Goal: Task Accomplishment & Management: Manage account settings

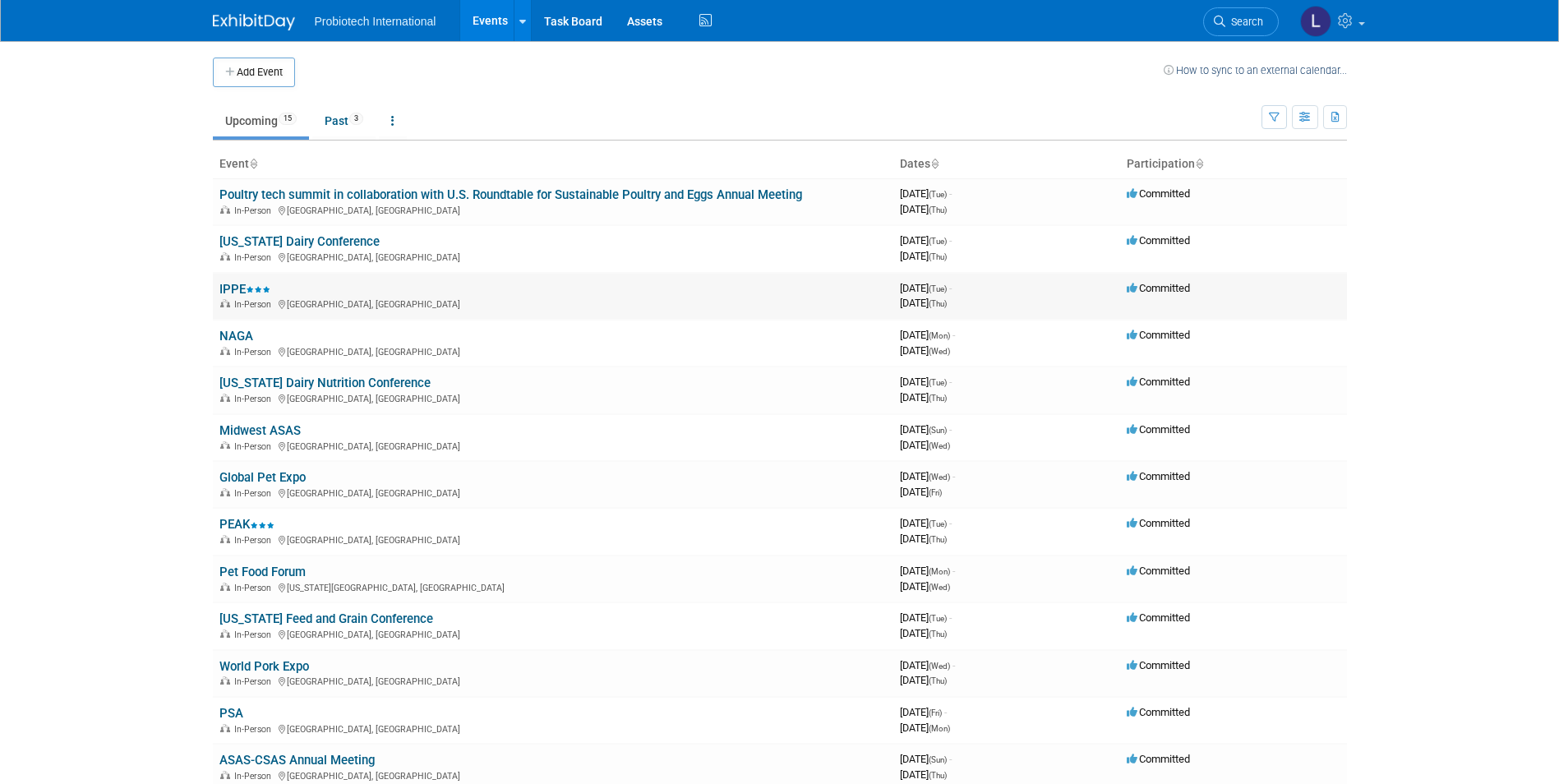
click at [319, 302] on div "In-Person Atlanta, GA" at bounding box center [552, 302] width 667 height 13
click at [528, 283] on td "IPPE In-Person Atlanta, GA" at bounding box center [553, 296] width 681 height 47
click at [234, 289] on link "IPPE" at bounding box center [244, 289] width 51 height 15
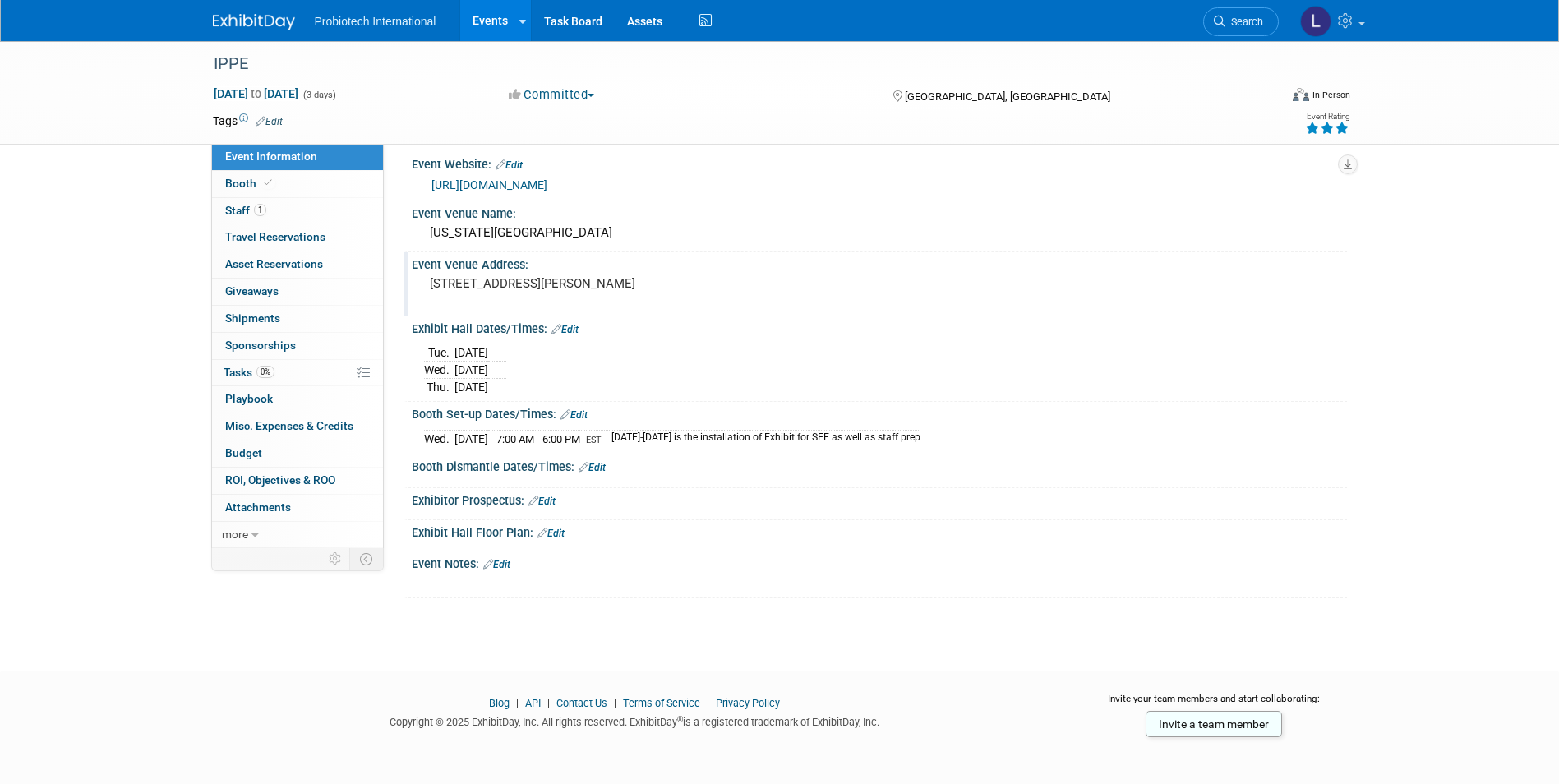
scroll to position [12, 0]
click at [238, 206] on span "Staff 1" at bounding box center [245, 209] width 41 height 13
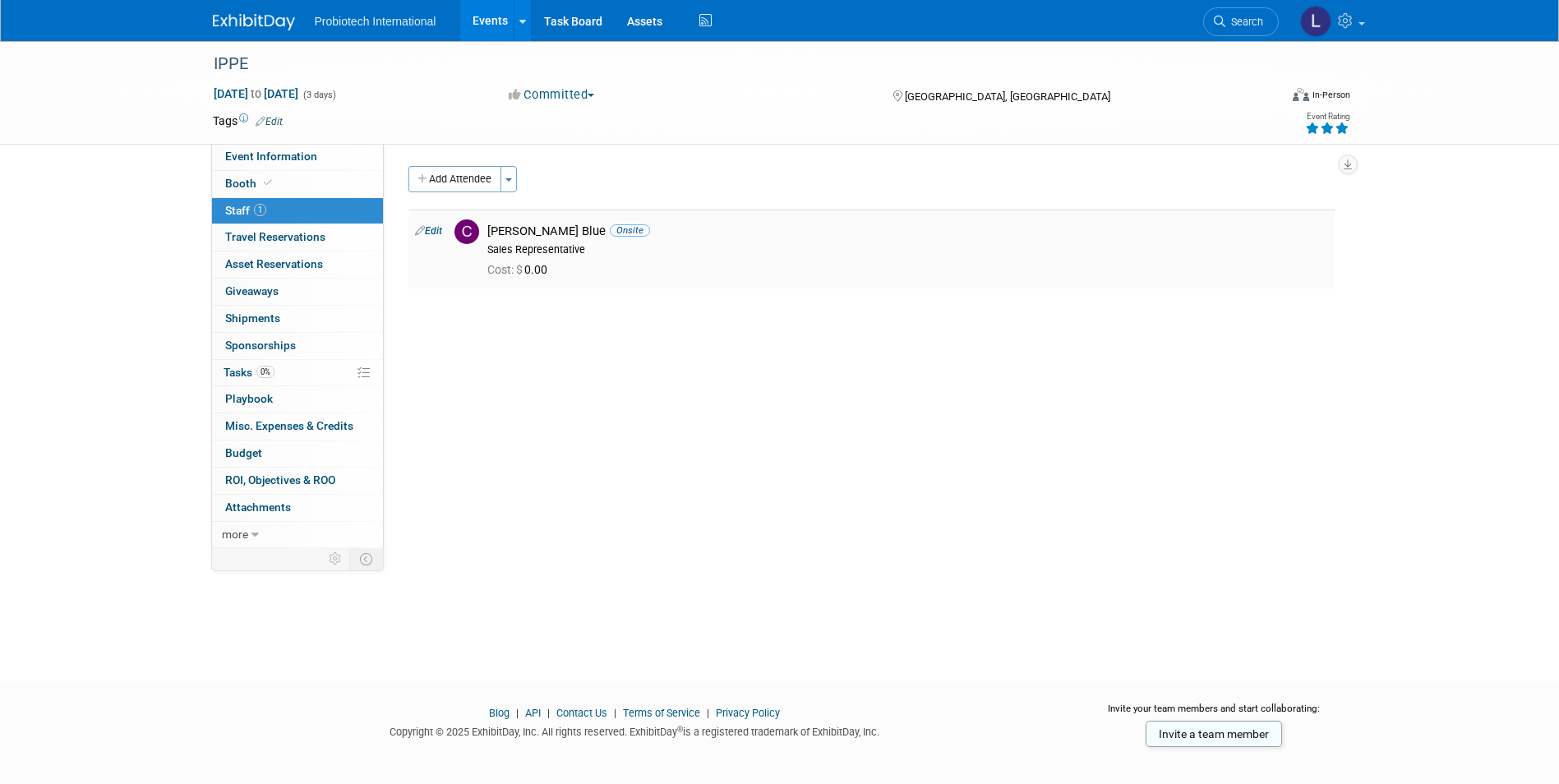
click at [435, 232] on link "Edit" at bounding box center [428, 230] width 27 height 11
select select "cb5b42d1-2430-4582-b9b9-054718866430"
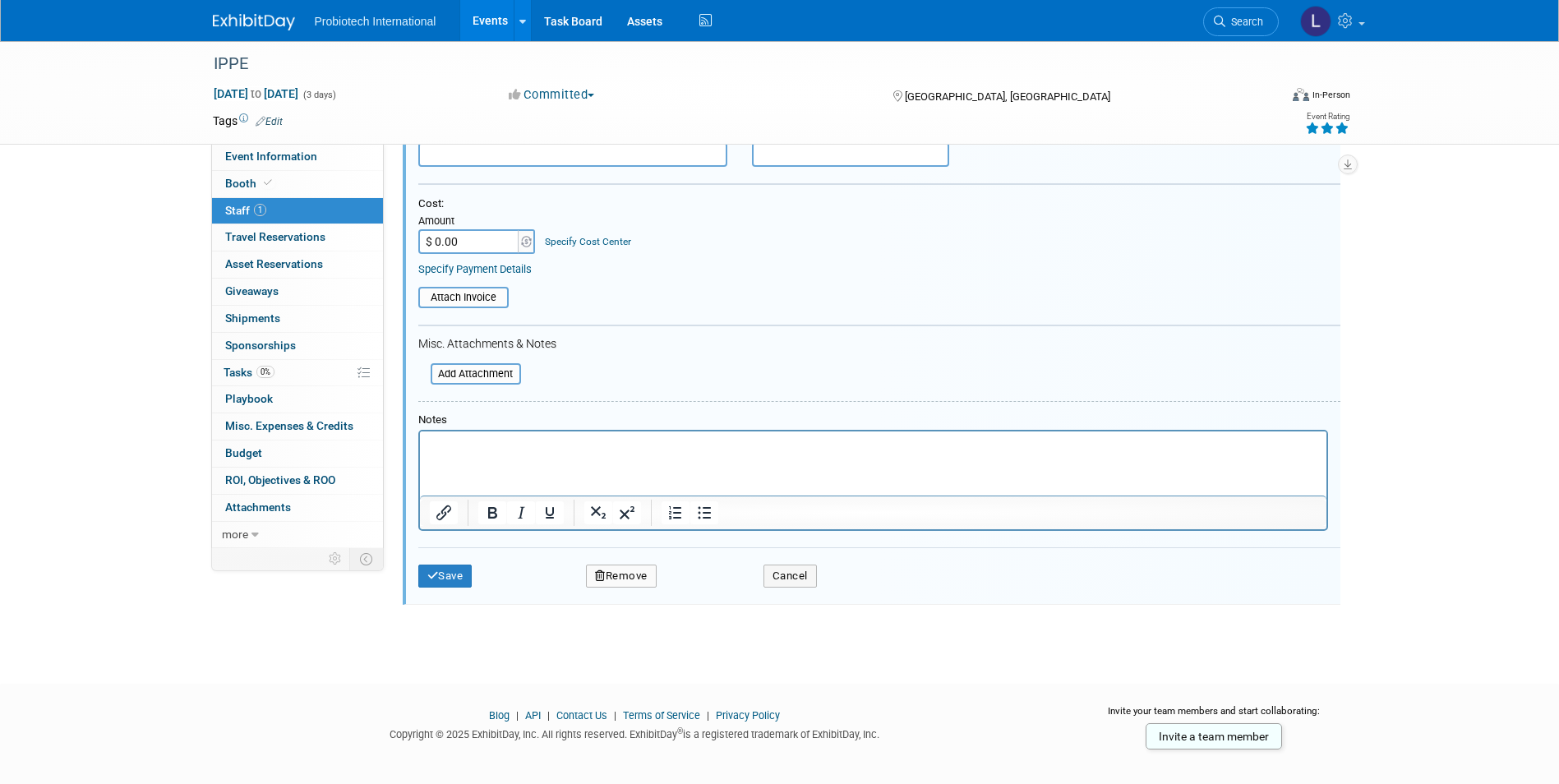
scroll to position [263, 0]
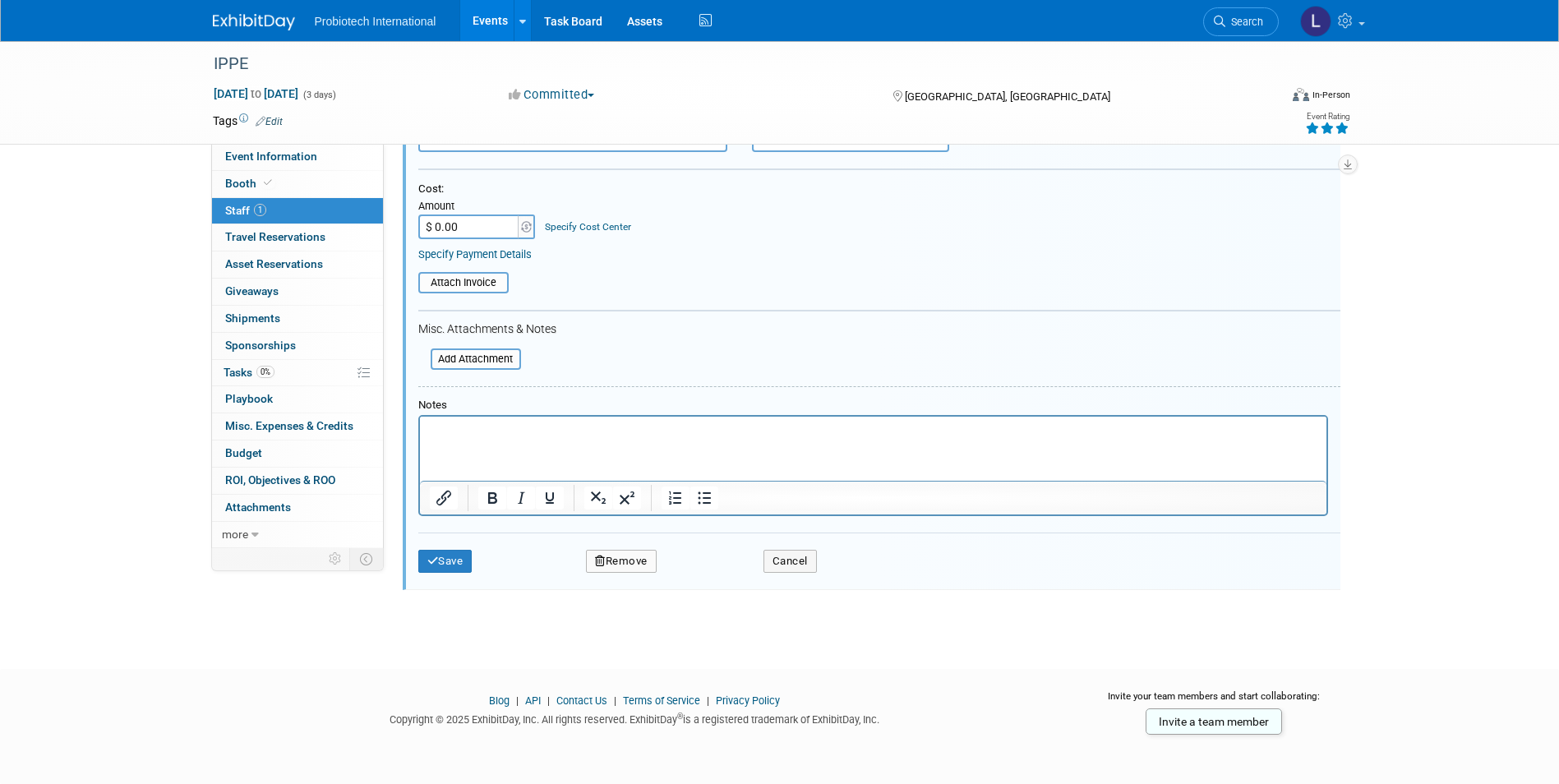
click at [623, 564] on button "Remove" at bounding box center [621, 561] width 70 height 23
click at [722, 576] on link "Yes" at bounding box center [710, 575] width 48 height 26
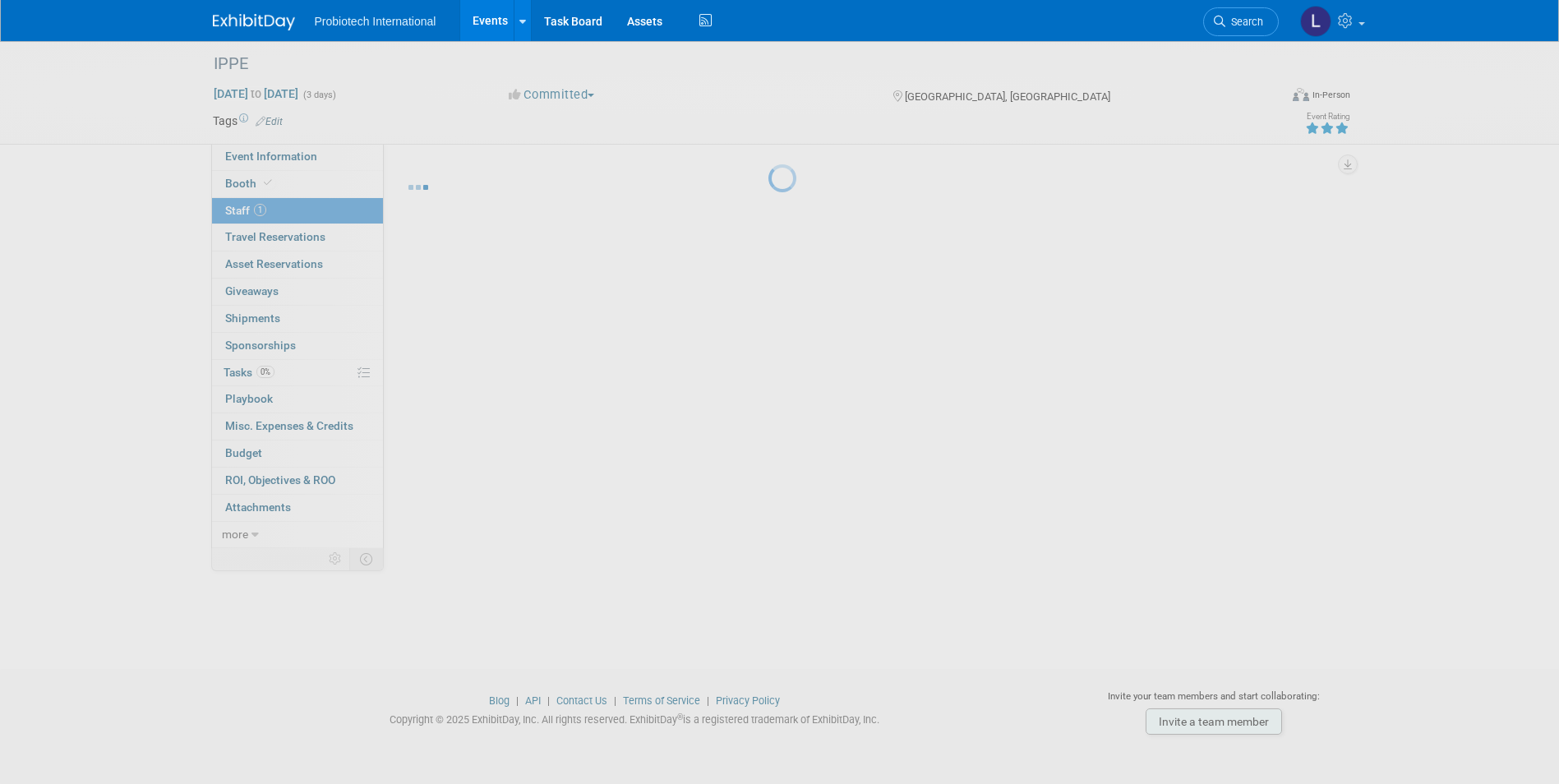
scroll to position [12, 0]
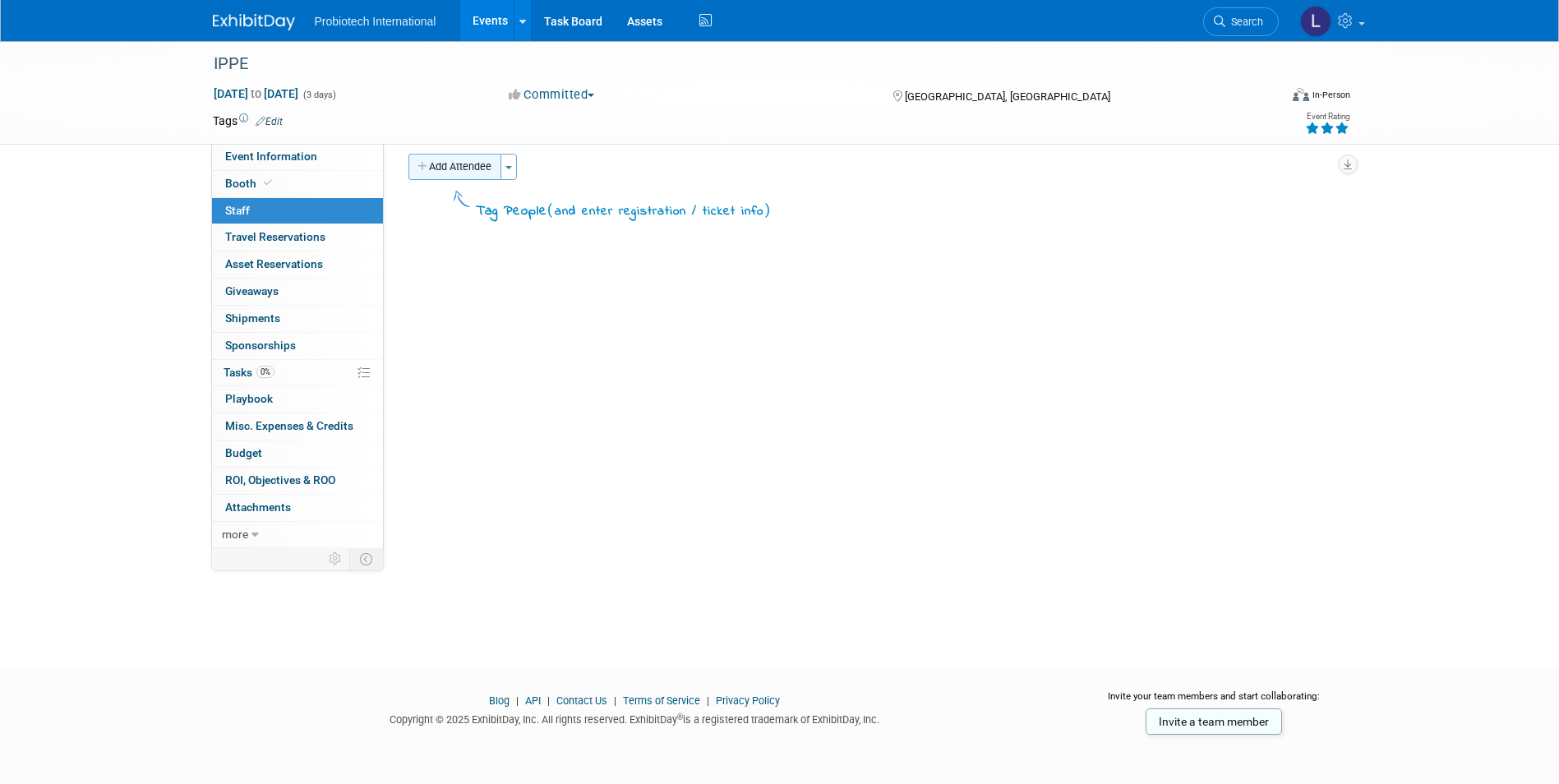
click at [463, 163] on button "Add Attendee" at bounding box center [455, 167] width 93 height 26
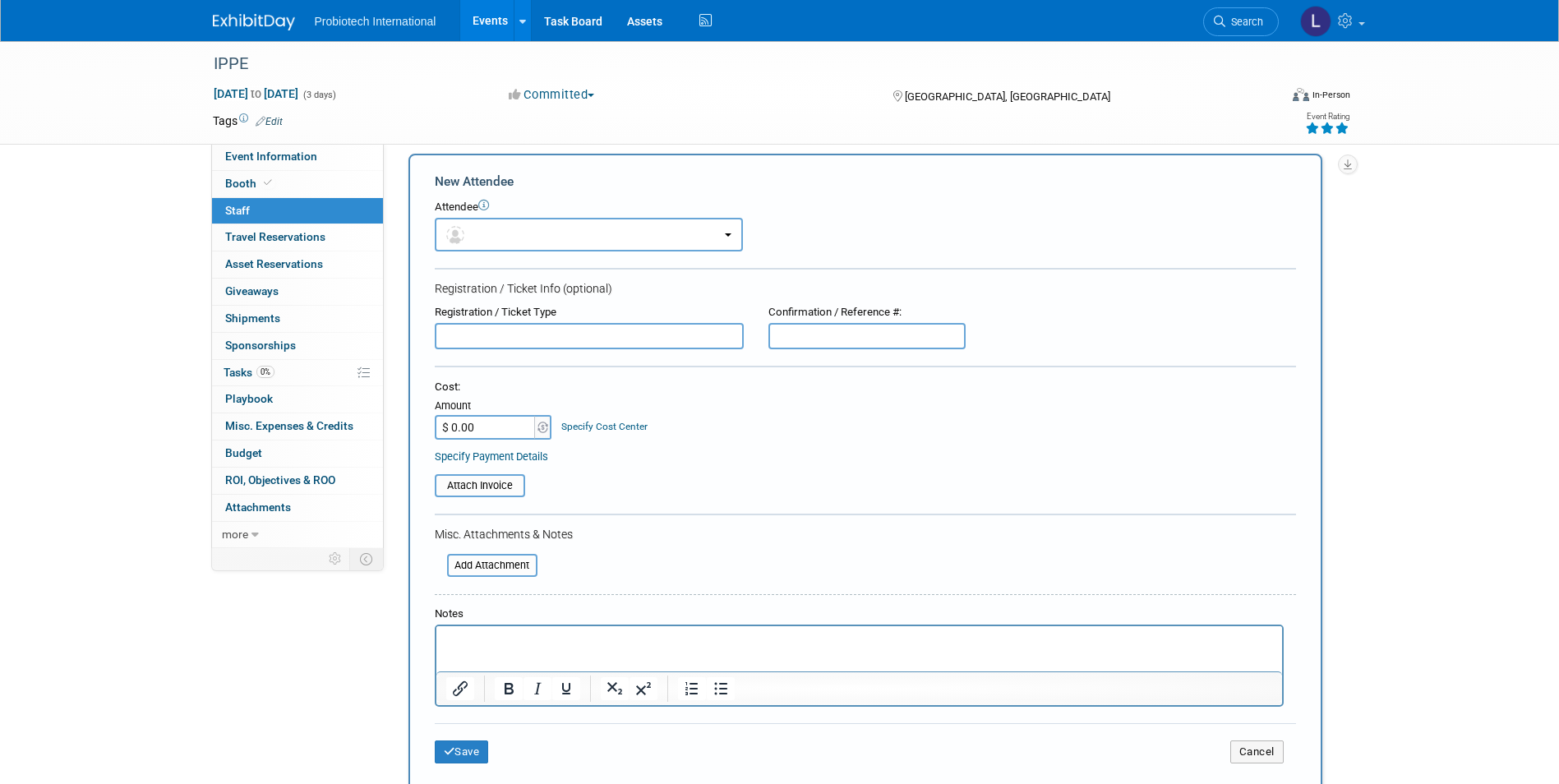
scroll to position [0, 0]
click at [484, 227] on button "button" at bounding box center [589, 234] width 308 height 34
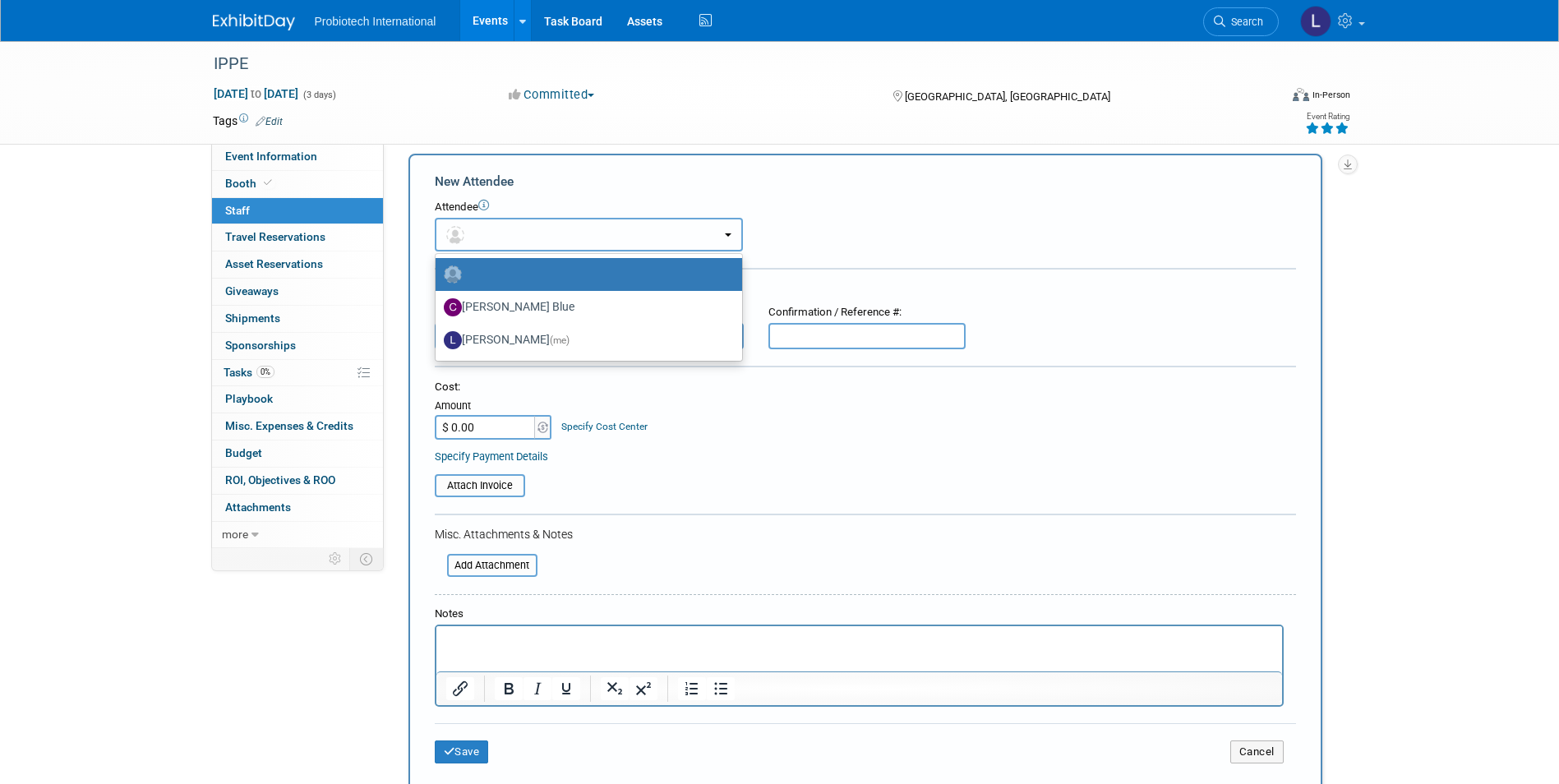
click at [484, 227] on button "button" at bounding box center [589, 234] width 308 height 34
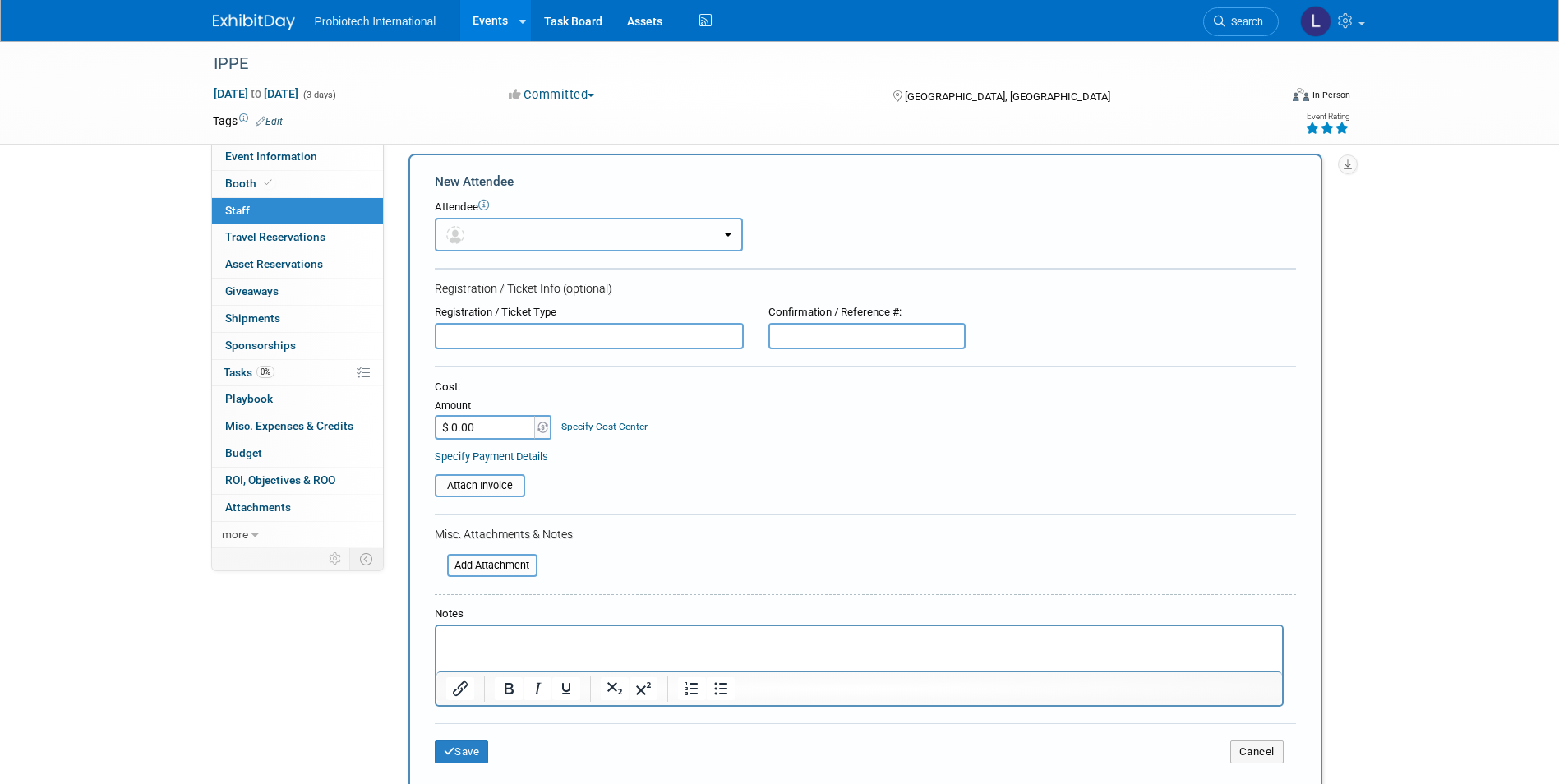
click at [477, 231] on button "button" at bounding box center [589, 234] width 308 height 34
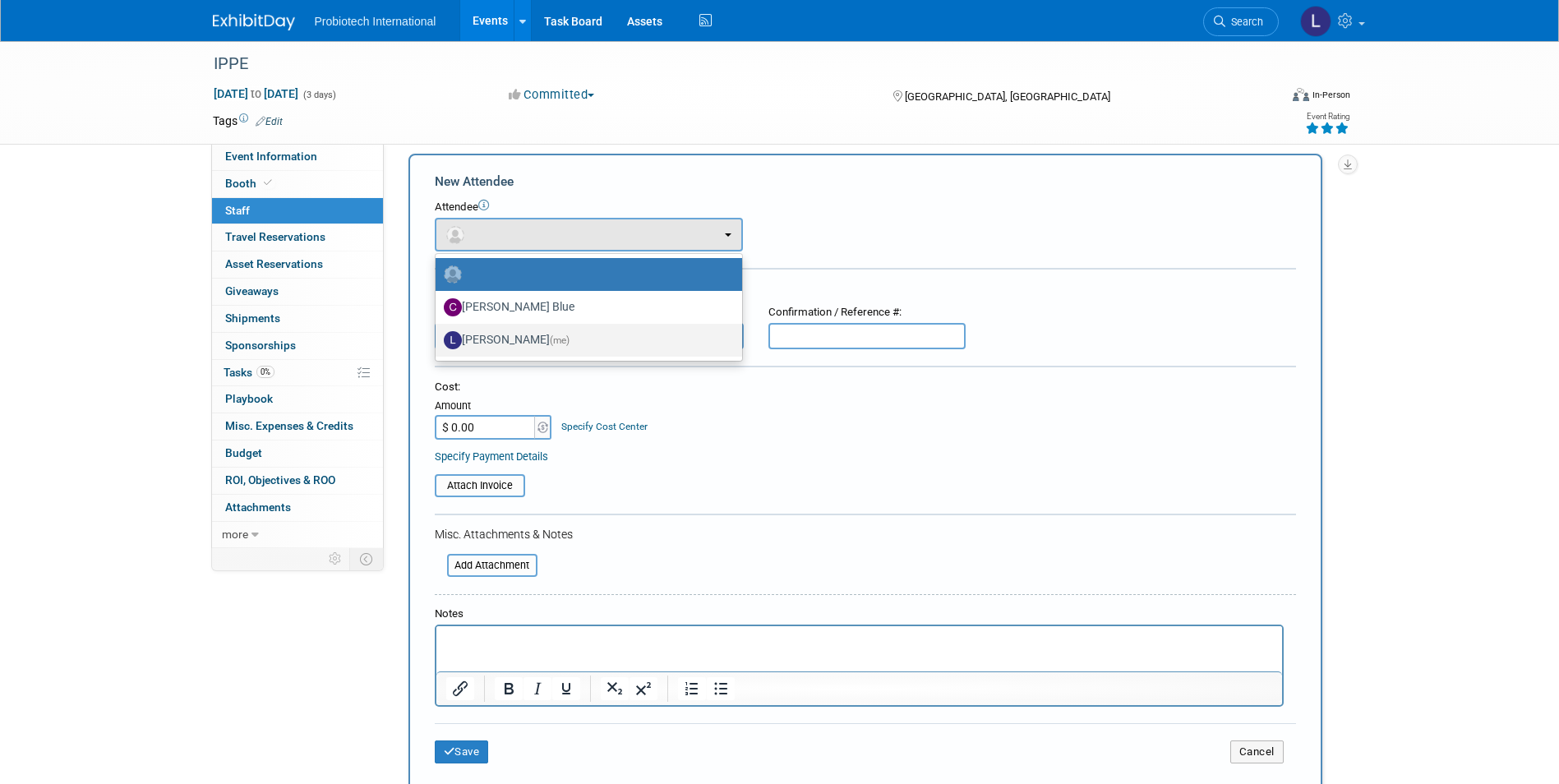
click at [483, 336] on label "Lisa Bell (me)" at bounding box center [584, 340] width 282 height 26
click at [438, 336] on input "Lisa Bell (me)" at bounding box center [432, 338] width 10 height 10
select select "45ae7811-f23b-410c-b6d1-a554038bc6cf"
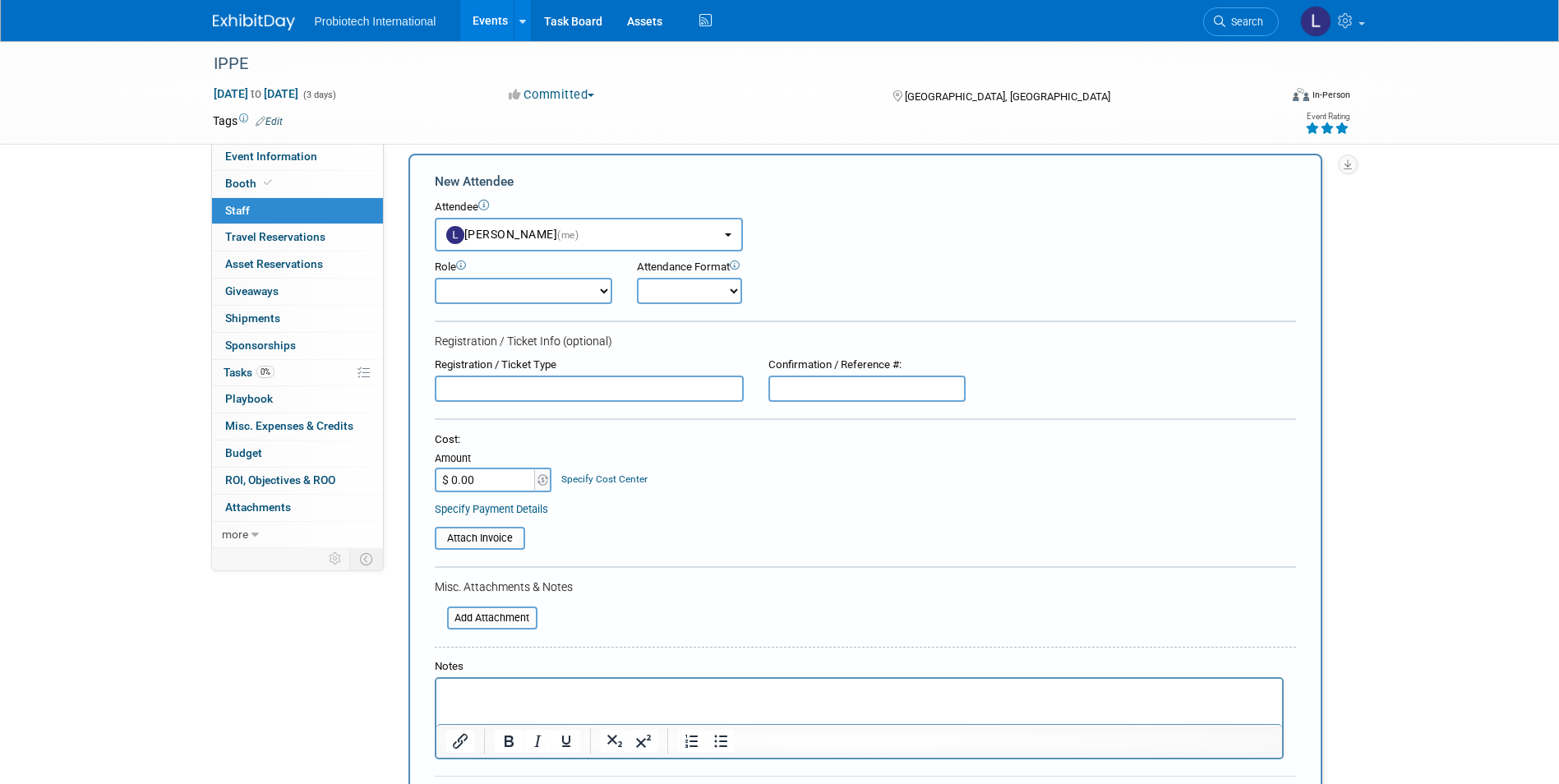
click at [484, 297] on select "Demonstrator Host Planner Presenter Sales Representative Set-up/Dismantle Crew …" at bounding box center [523, 290] width 177 height 26
select select "6"
click at [435, 277] on select "Demonstrator Host Planner Presenter Sales Representative Set-up/Dismantle Crew …" at bounding box center [523, 290] width 177 height 26
click at [734, 291] on select "Onsite Remote" at bounding box center [690, 290] width 105 height 26
select select "1"
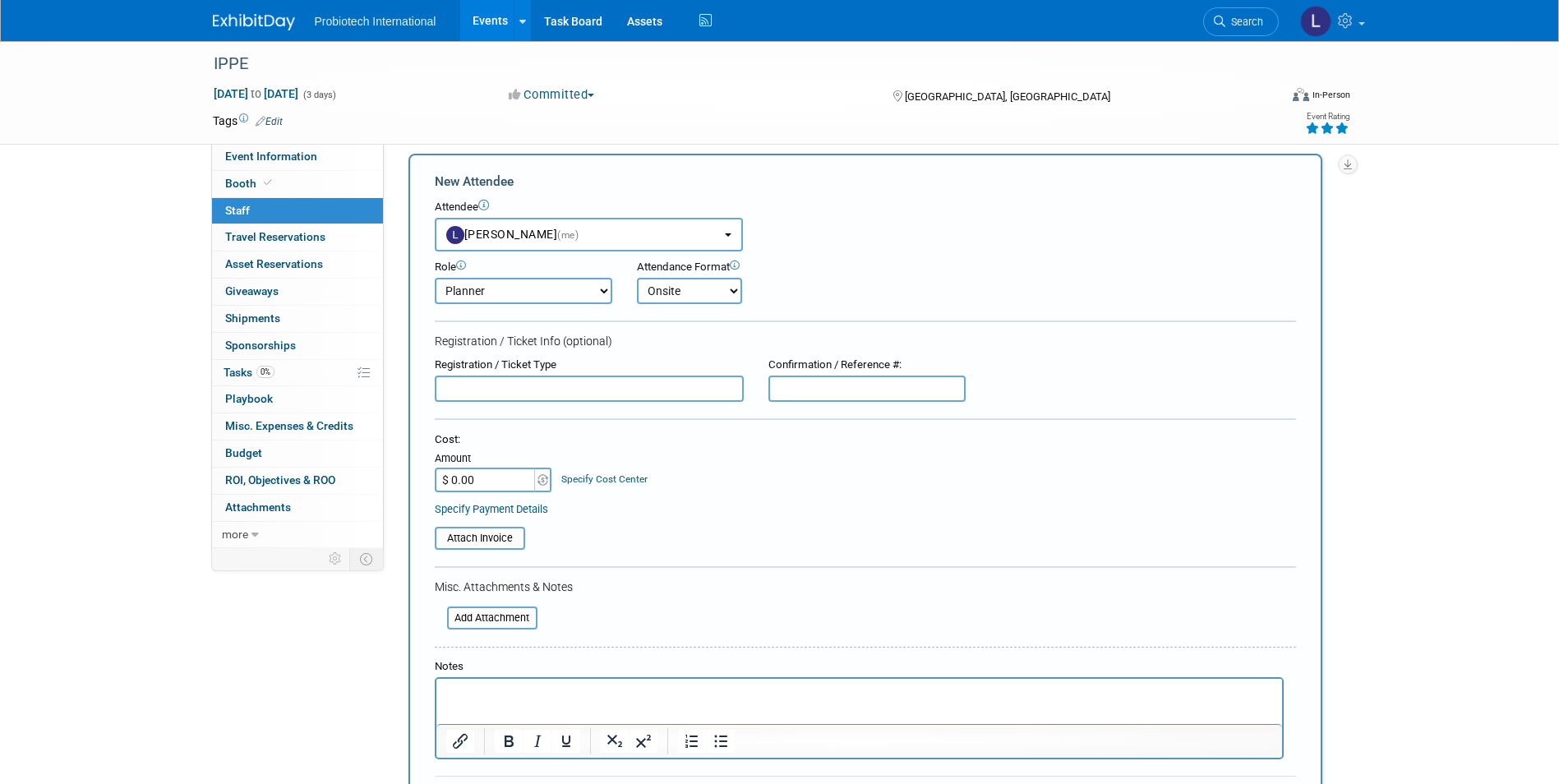
click at [637, 277] on select "Onsite Remote" at bounding box center [690, 290] width 105 height 26
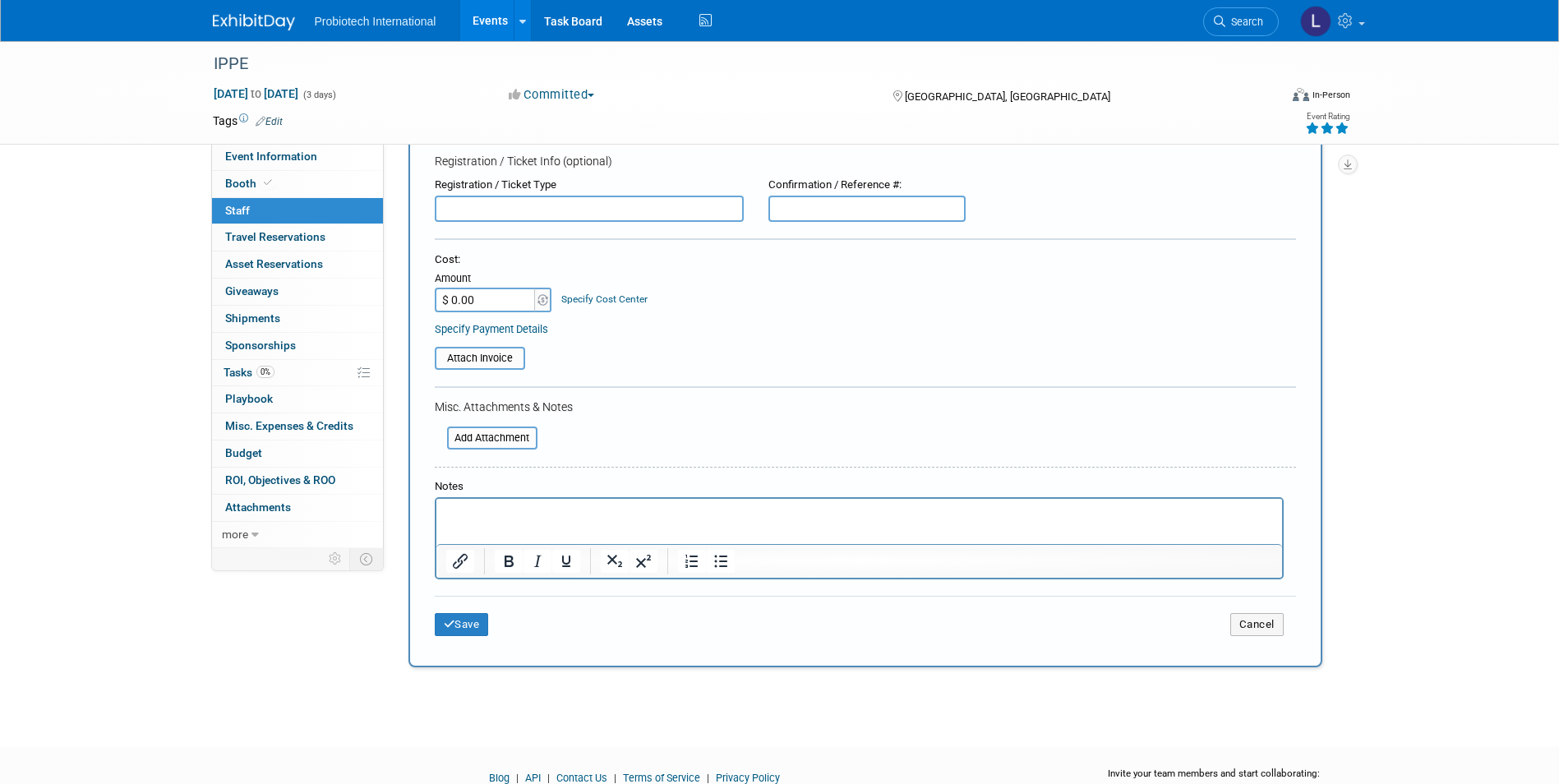
scroll to position [271, 0]
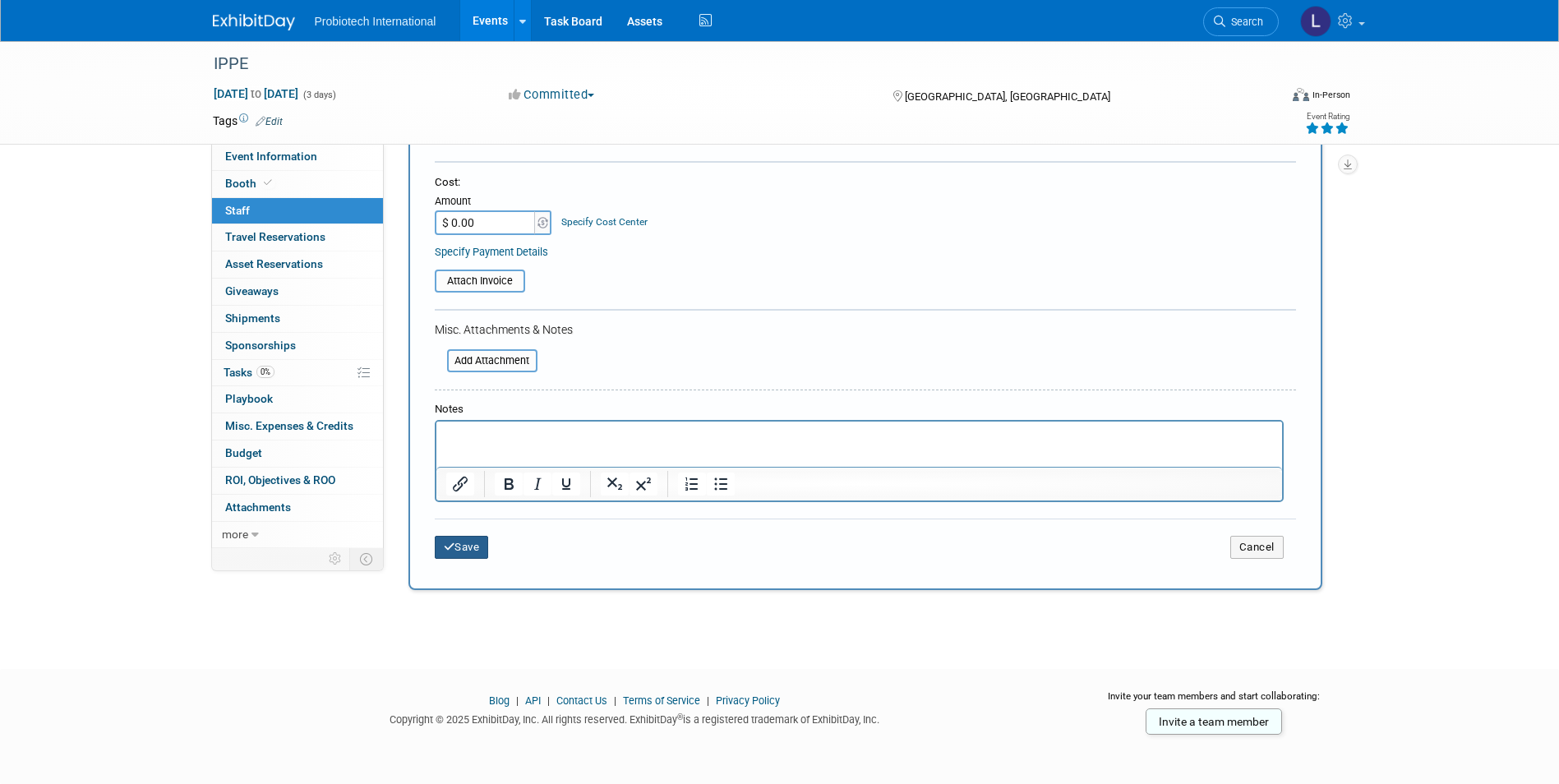
click at [458, 546] on button "Save" at bounding box center [462, 547] width 54 height 23
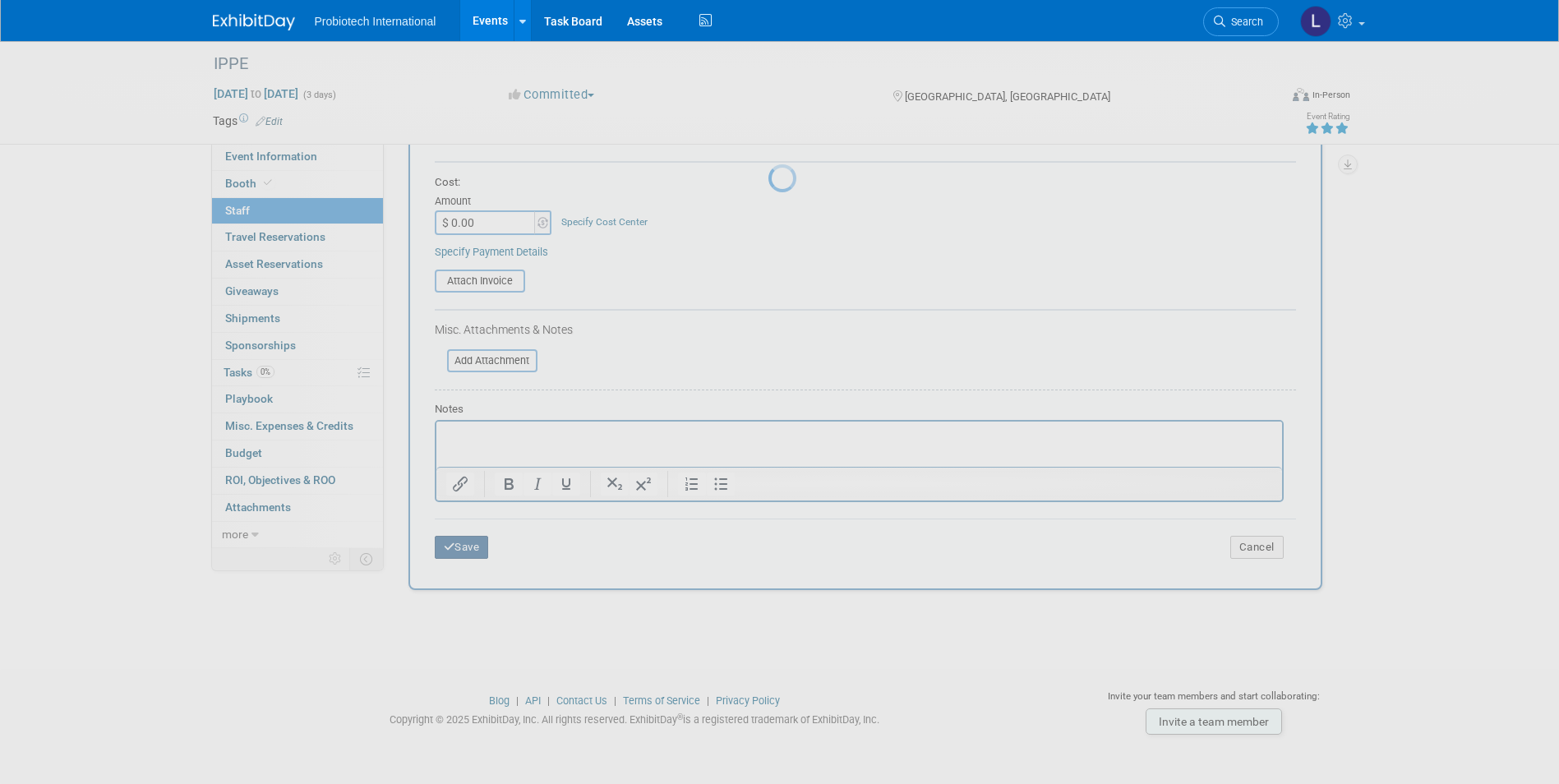
scroll to position [12, 0]
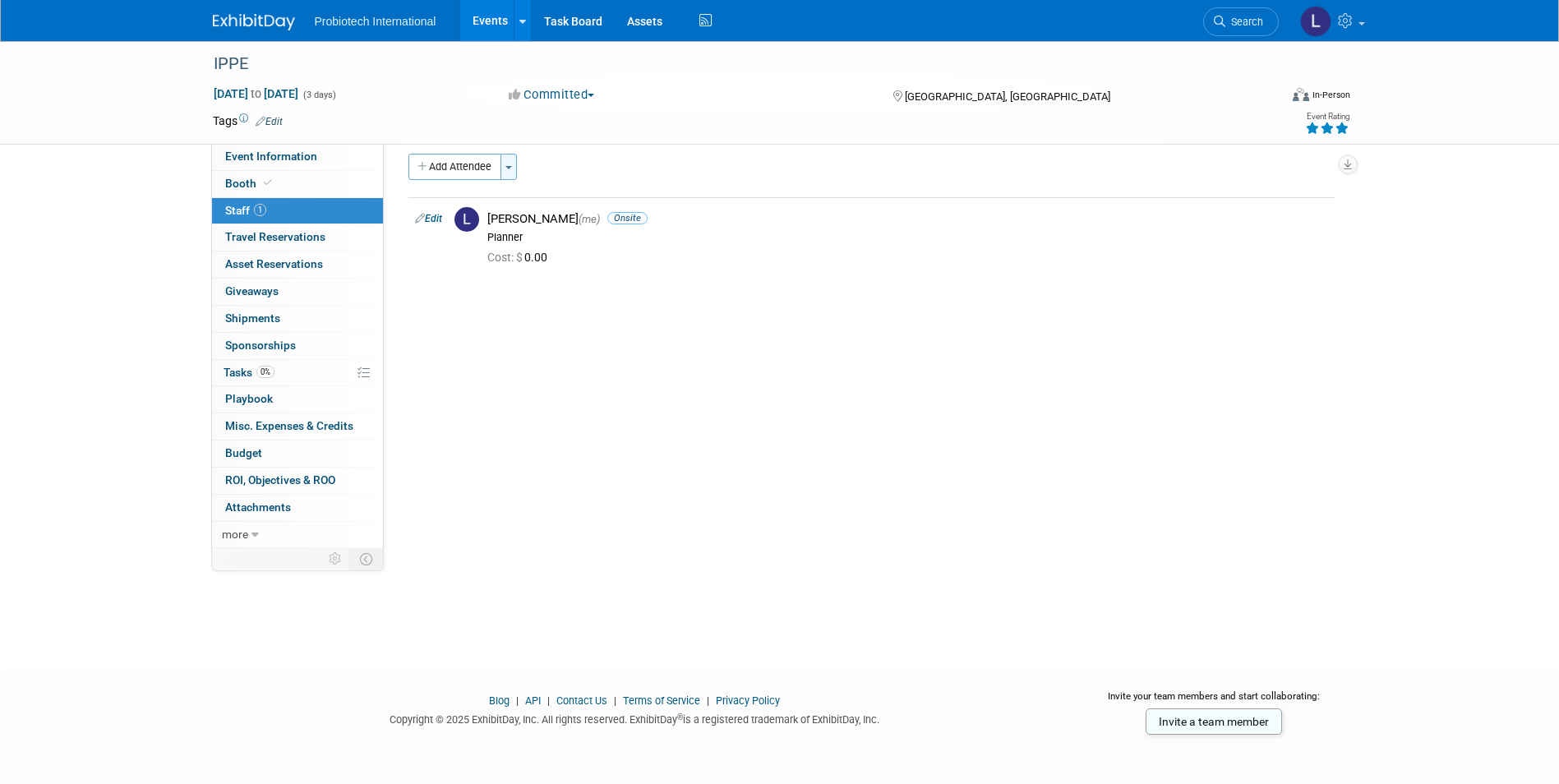
click at [514, 163] on button "Toggle Dropdown" at bounding box center [509, 167] width 17 height 26
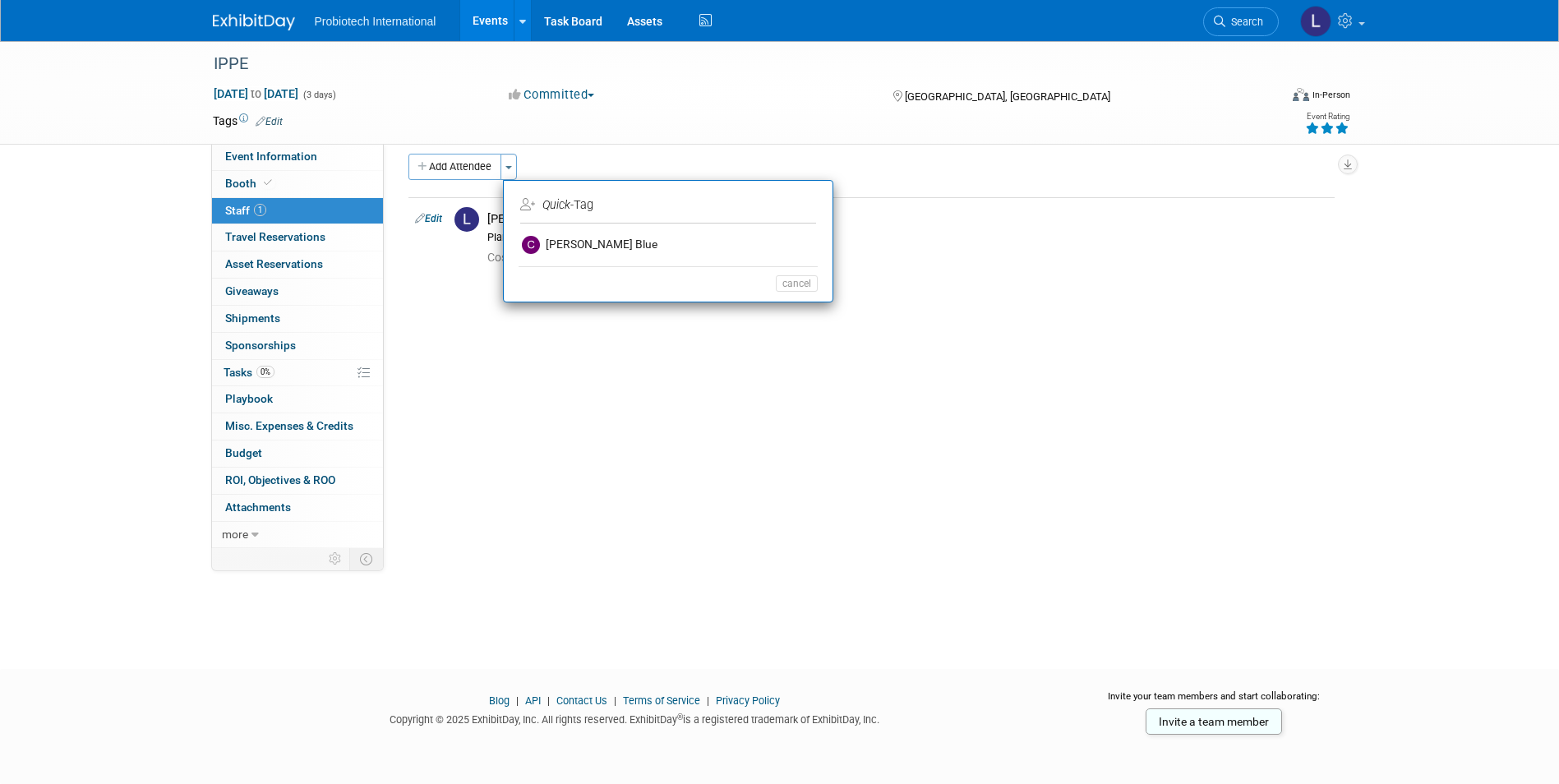
click at [525, 203] on icon at bounding box center [527, 204] width 15 height 11
click at [1322, 94] on div "In-Person" at bounding box center [1331, 95] width 38 height 12
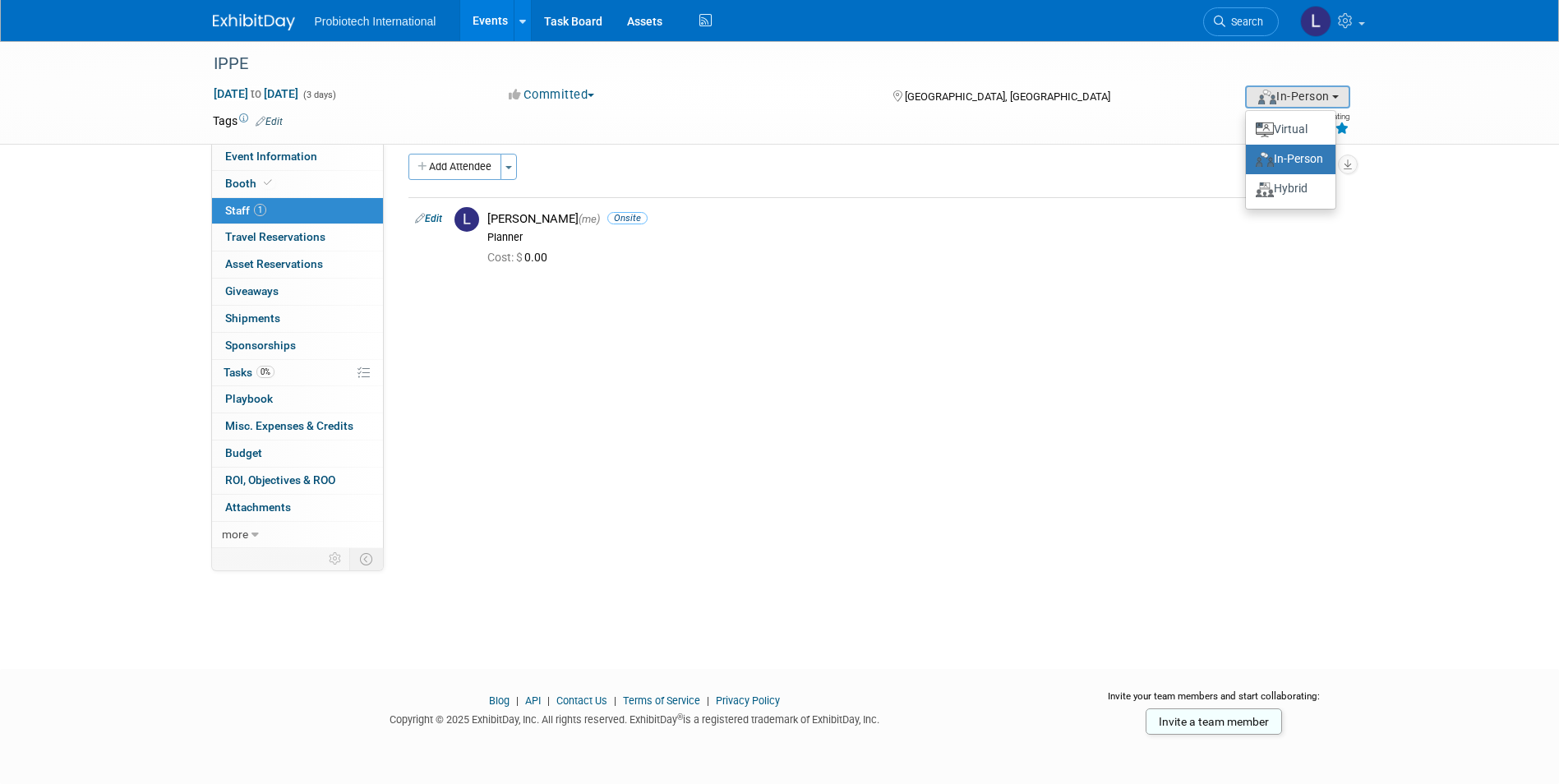
click at [656, 364] on div "Event Website: Edit https://www.ippexpo.org/ Event Venue Name: Georgia World Co…" at bounding box center [865, 333] width 963 height 404
click at [283, 207] on link "1 Staff 1" at bounding box center [297, 211] width 171 height 26
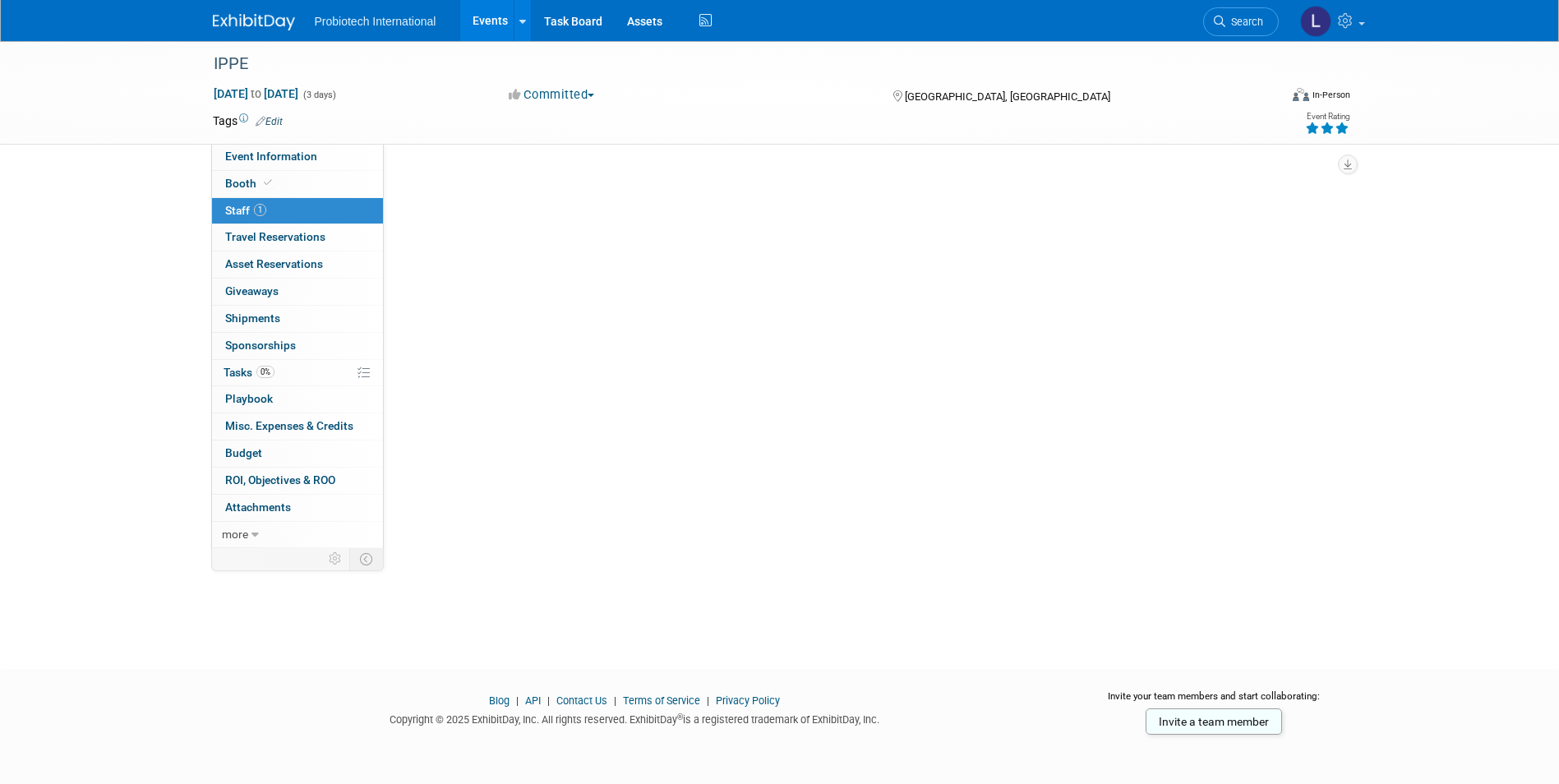
scroll to position [0, 0]
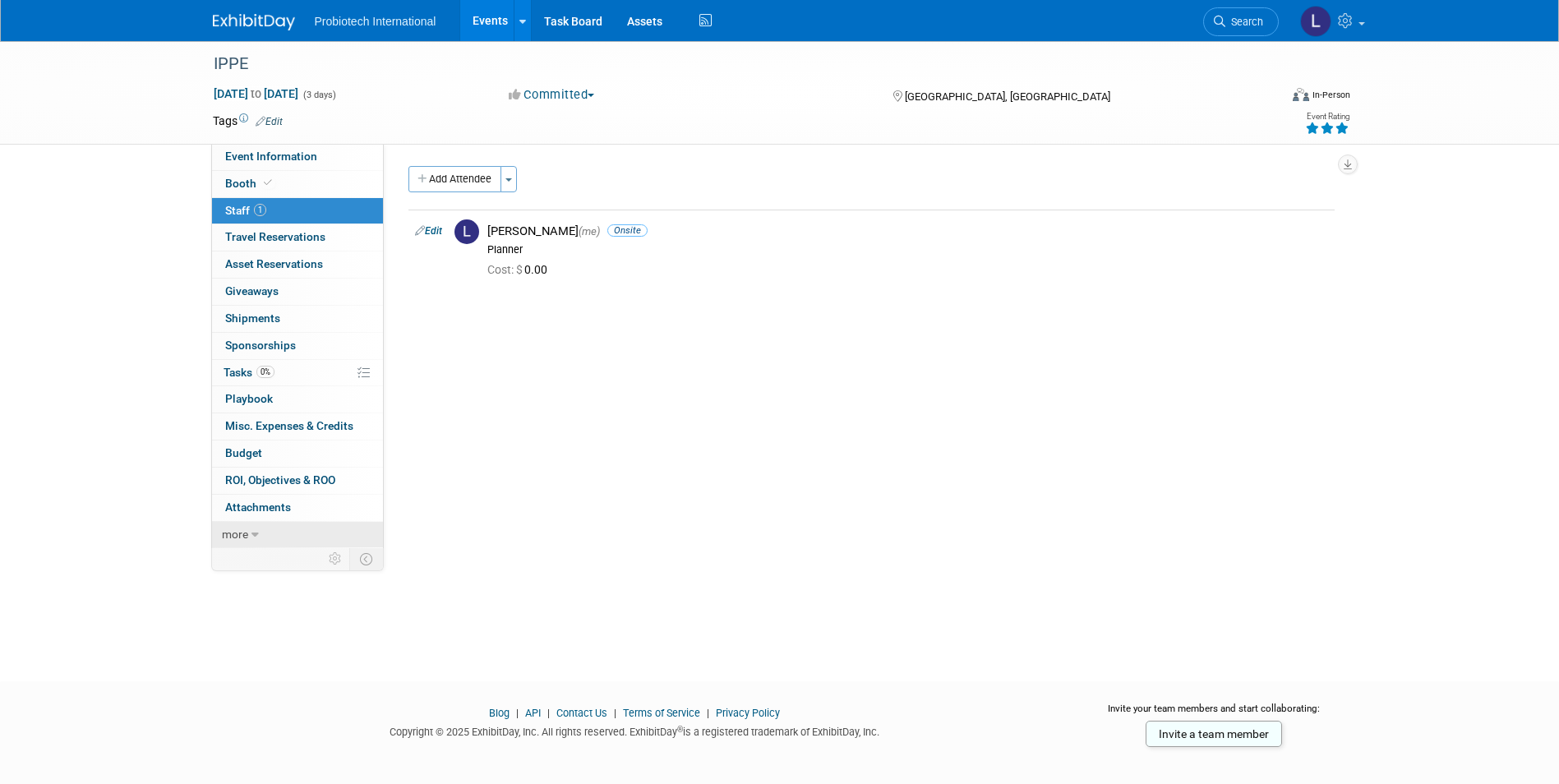
click at [254, 533] on icon at bounding box center [255, 535] width 8 height 11
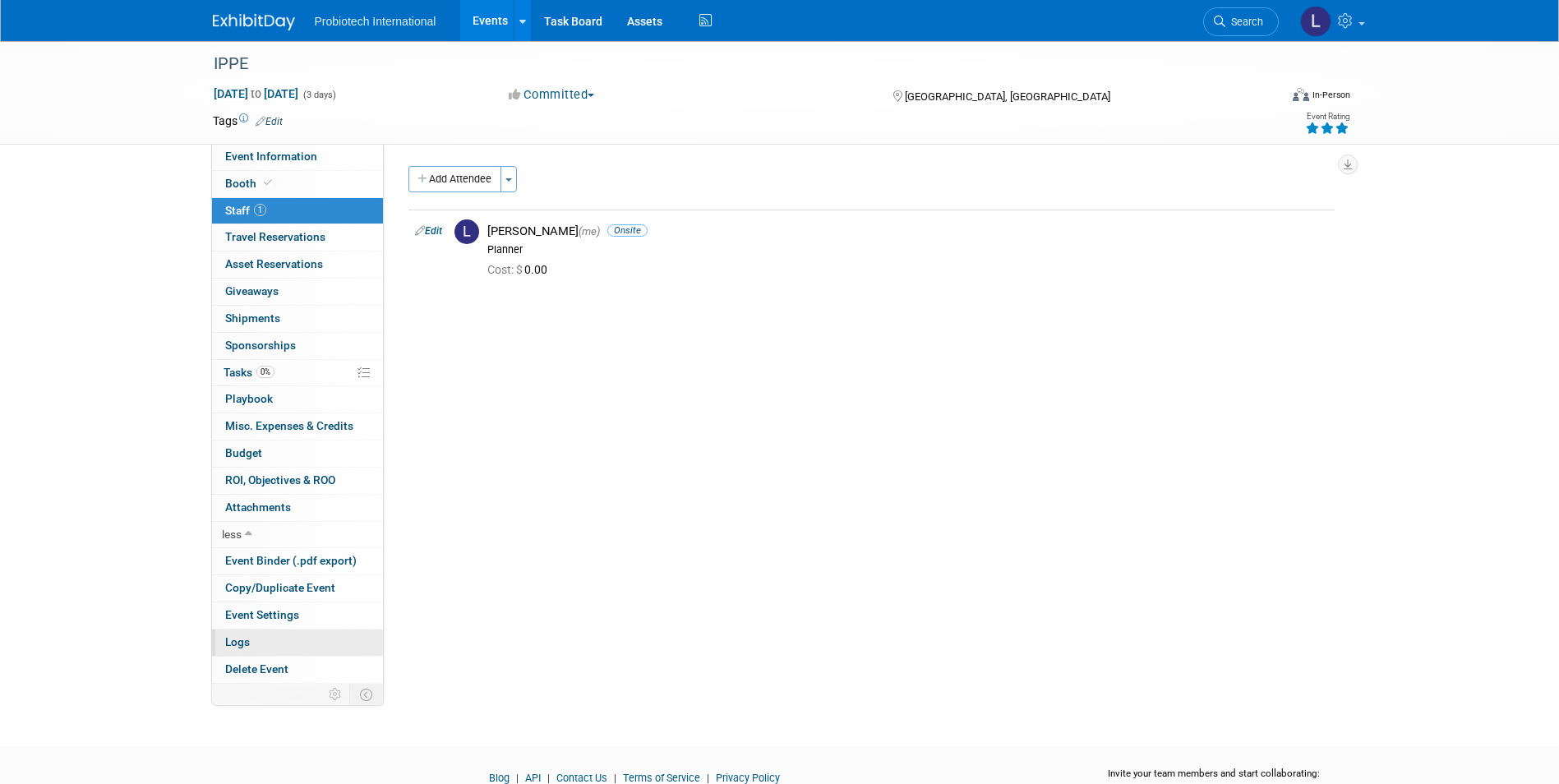
click at [263, 636] on link "Logs" at bounding box center [297, 642] width 171 height 26
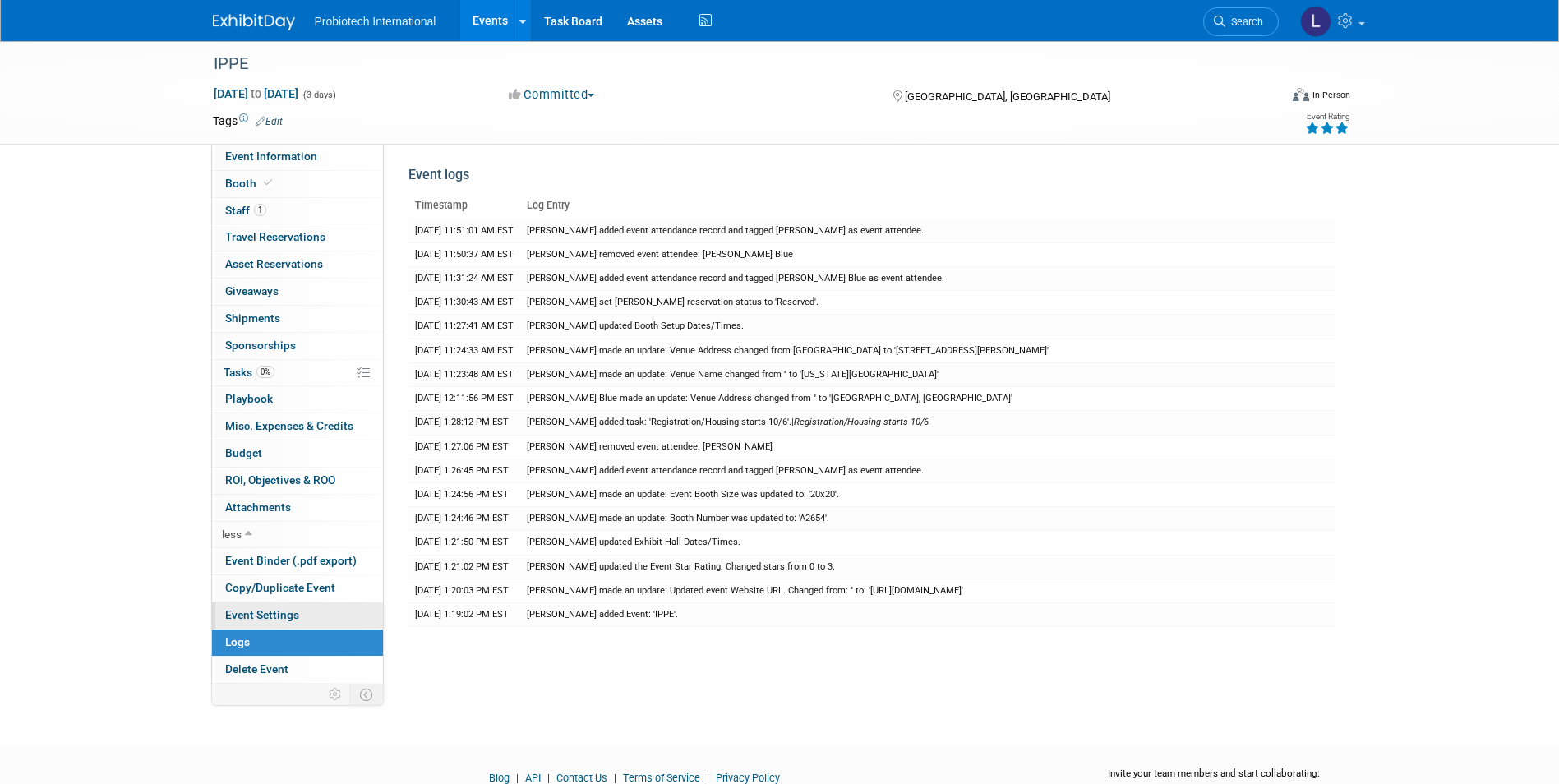
click at [256, 610] on span "Event Settings" at bounding box center [262, 614] width 74 height 13
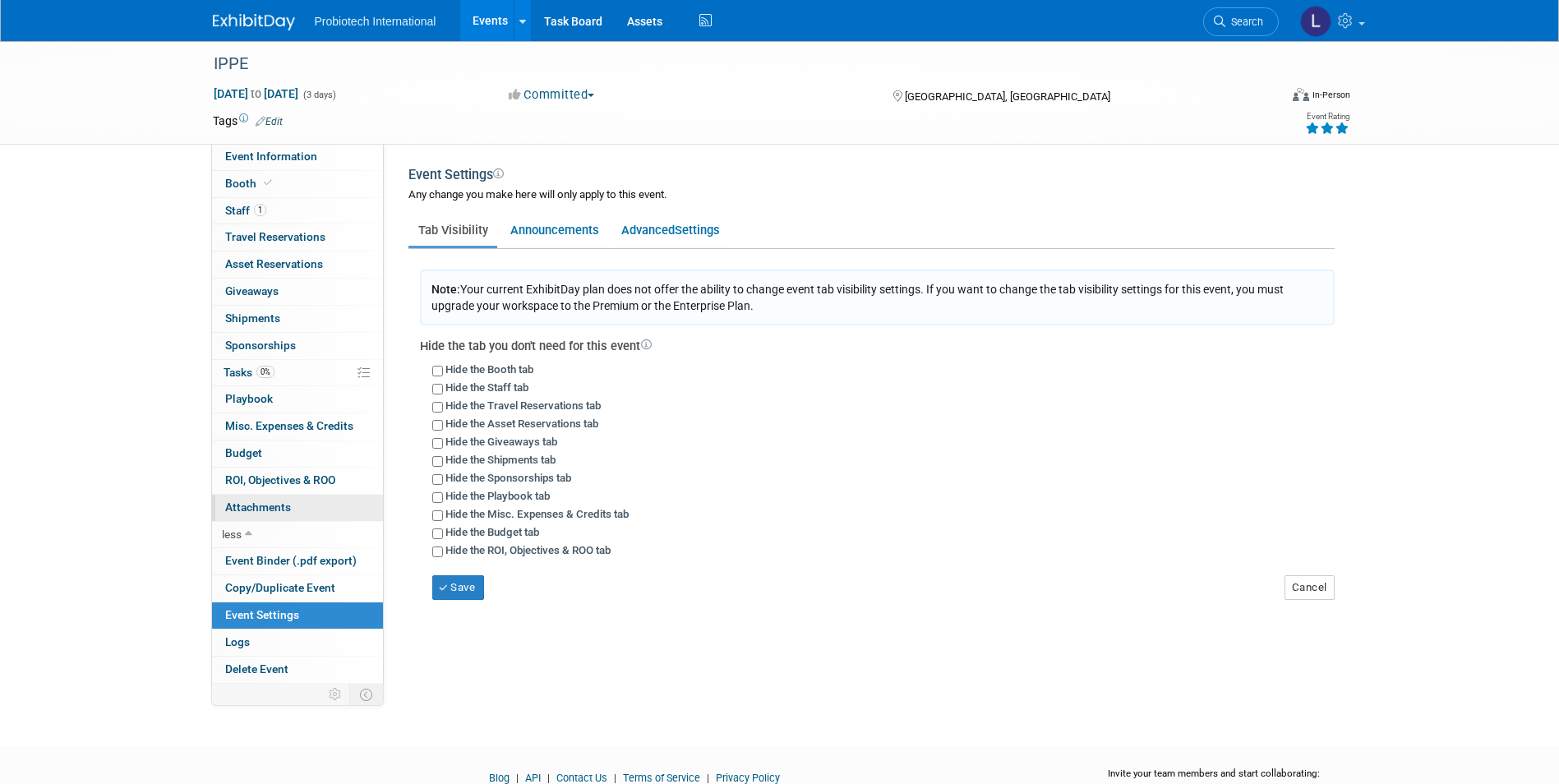
click at [254, 502] on span "Attachments 0" at bounding box center [258, 507] width 66 height 13
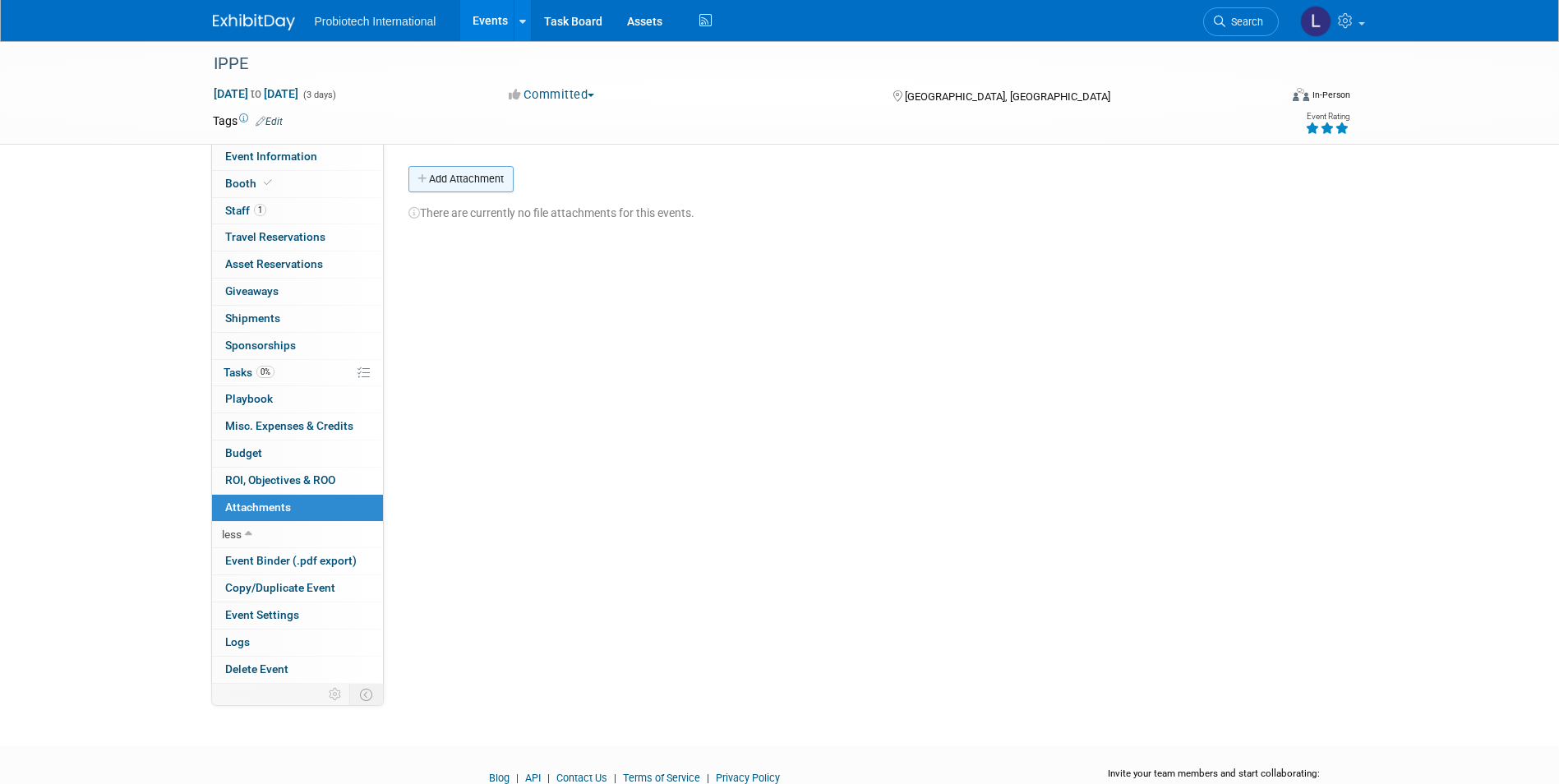
click at [468, 179] on button "Add Attachment" at bounding box center [461, 179] width 105 height 26
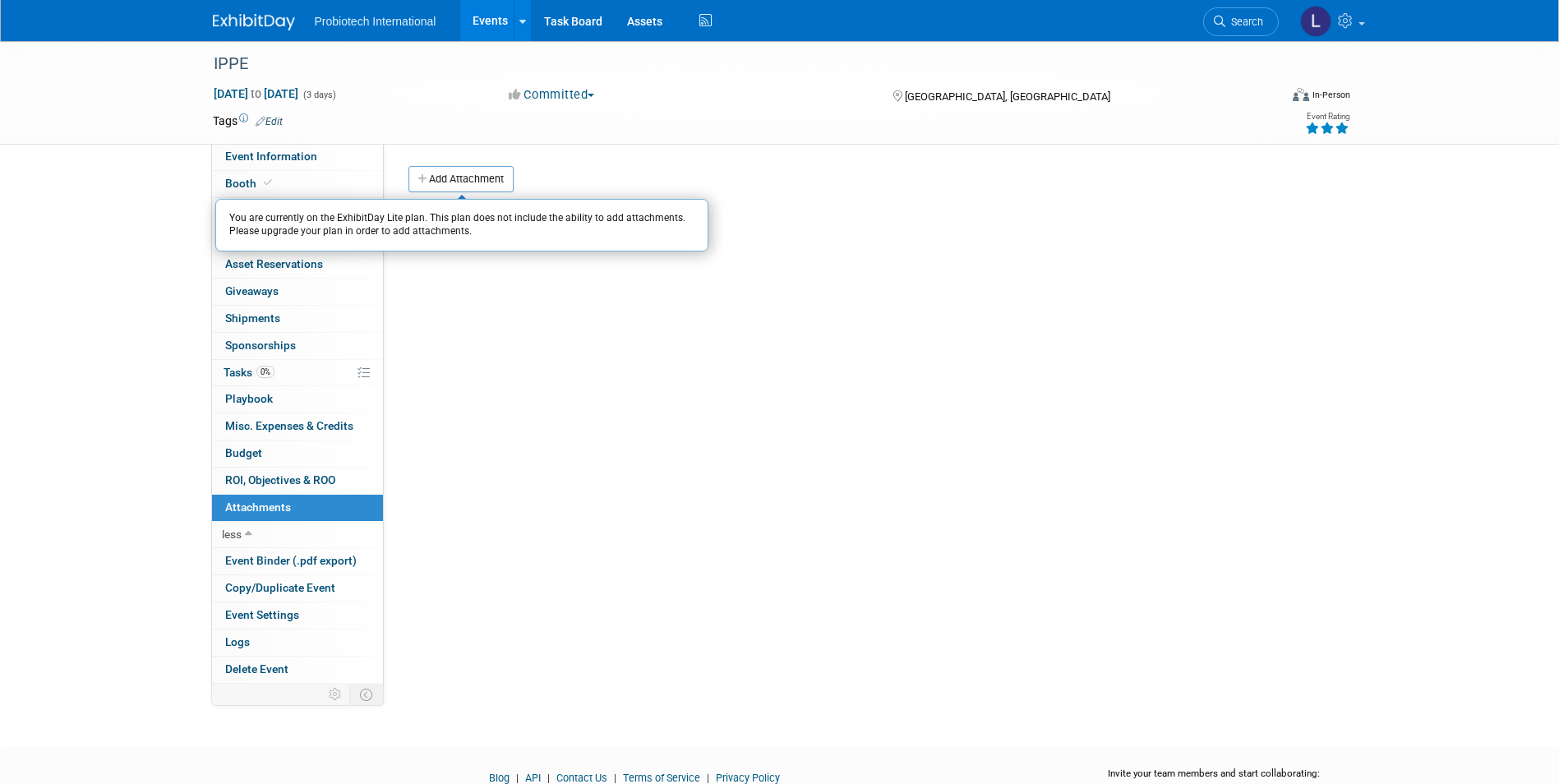
click at [504, 433] on div "Event Website: Edit https://www.ippexpo.org/ Event Venue Name: Georgia World Co…" at bounding box center [865, 413] width 963 height 540
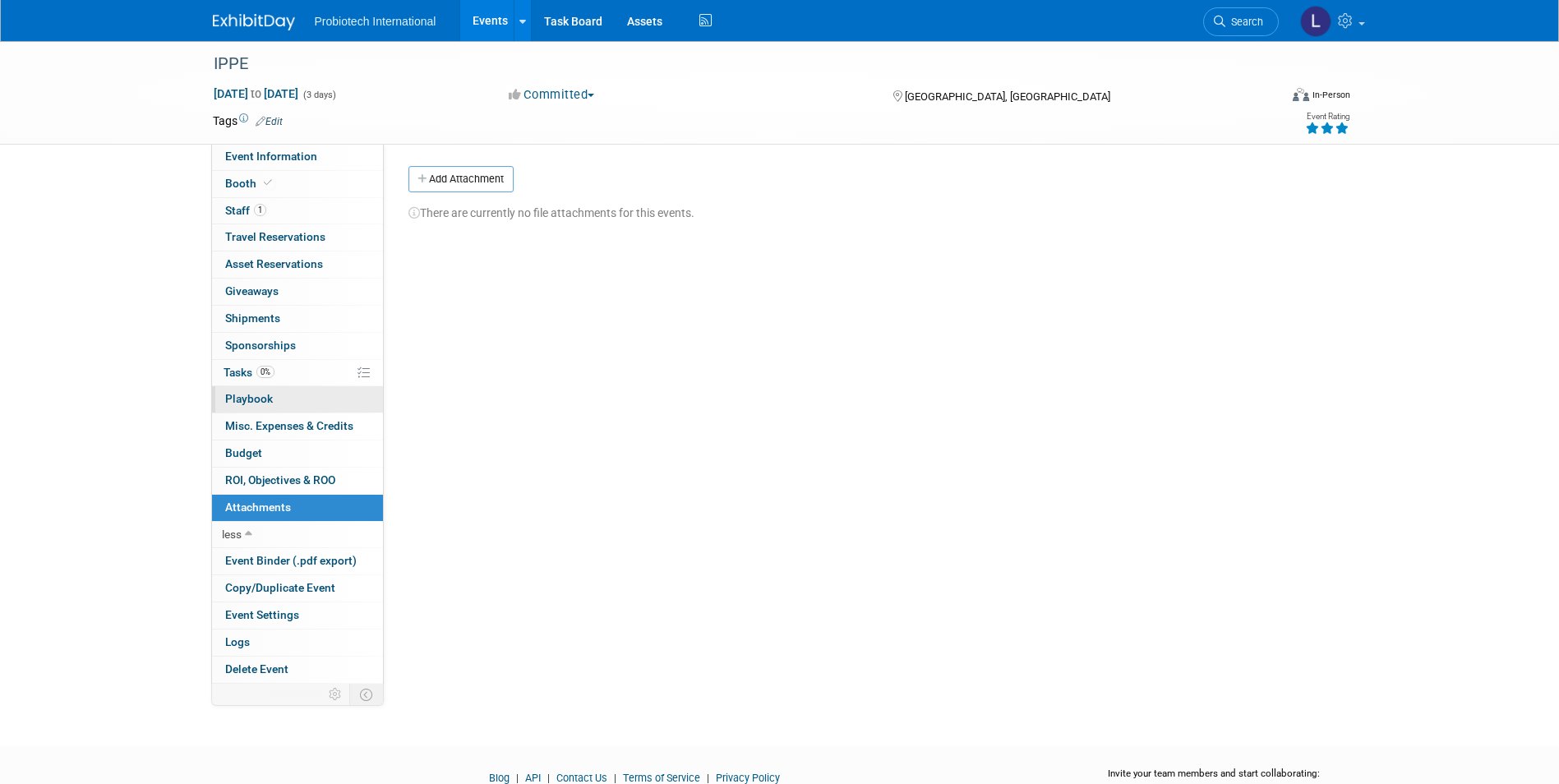
click at [264, 395] on span "Playbook 0" at bounding box center [249, 398] width 48 height 13
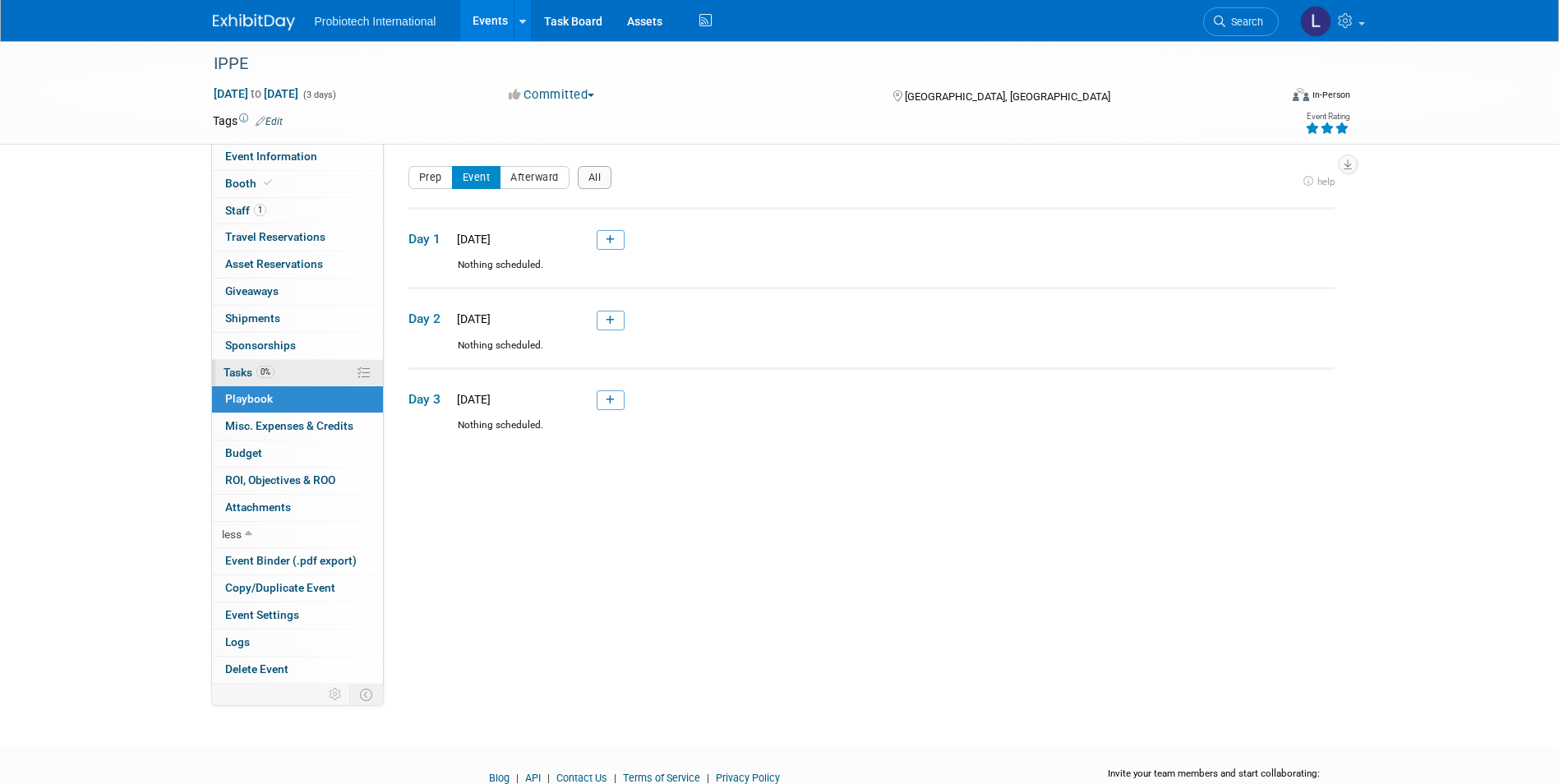
click at [263, 369] on span "0%" at bounding box center [265, 372] width 18 height 12
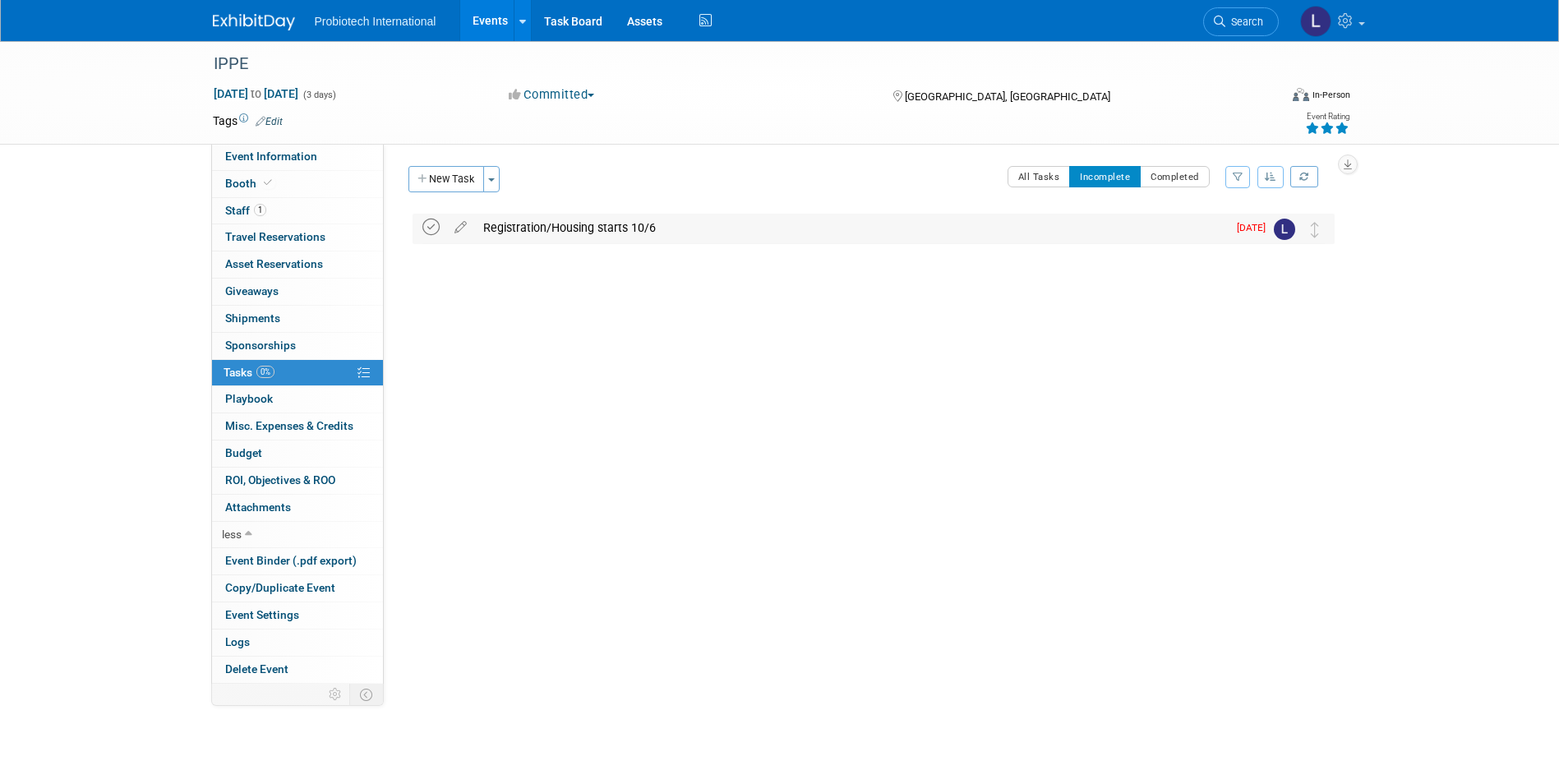
click at [430, 225] on icon at bounding box center [431, 227] width 17 height 17
click at [1181, 176] on button "Completed" at bounding box center [1175, 176] width 70 height 22
click at [1025, 177] on button "All Tasks" at bounding box center [1039, 176] width 63 height 22
click at [254, 234] on span "Travel Reservations 0" at bounding box center [275, 236] width 100 height 13
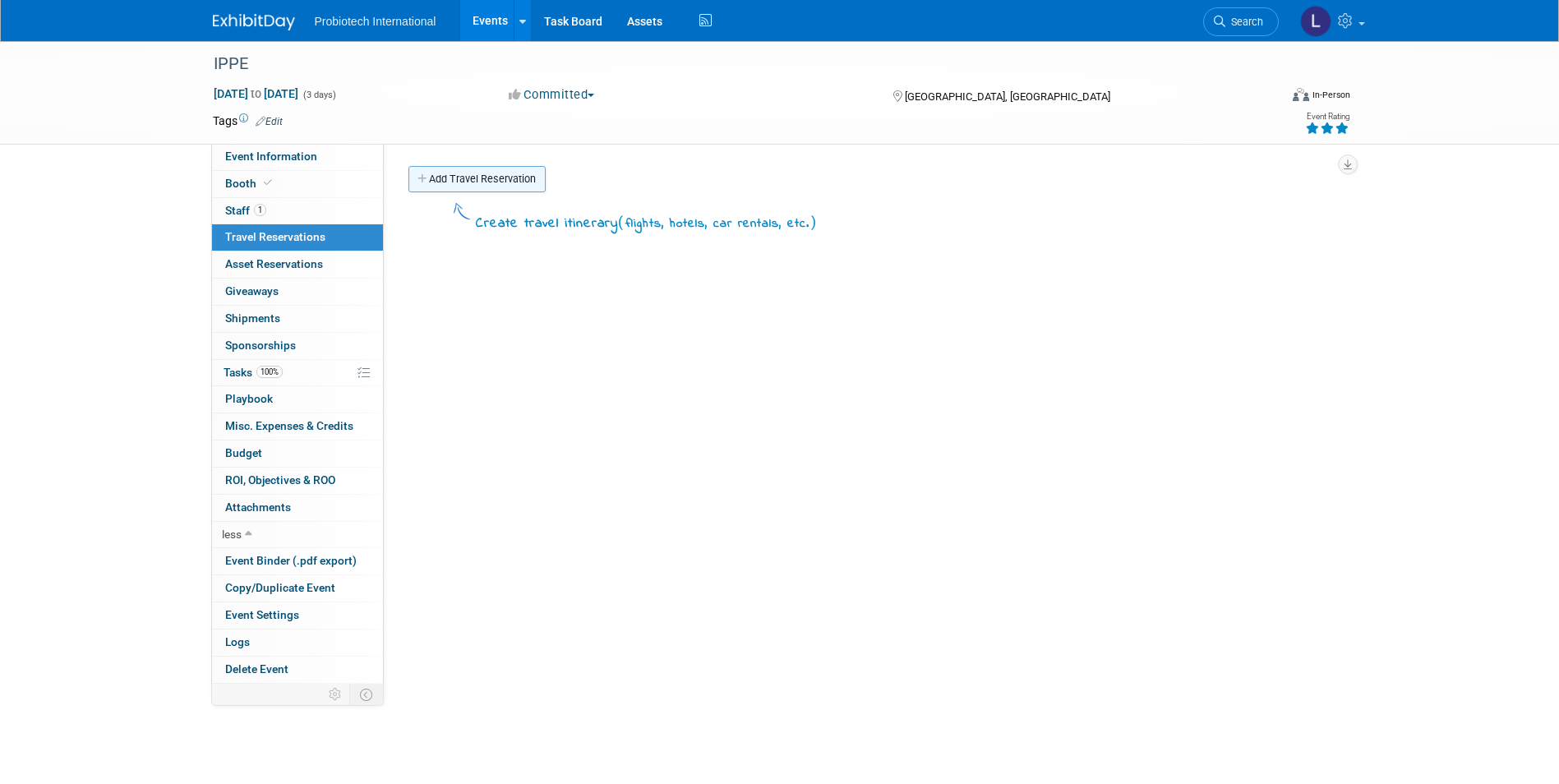
click at [479, 178] on link "Add Travel Reservation" at bounding box center [477, 179] width 137 height 26
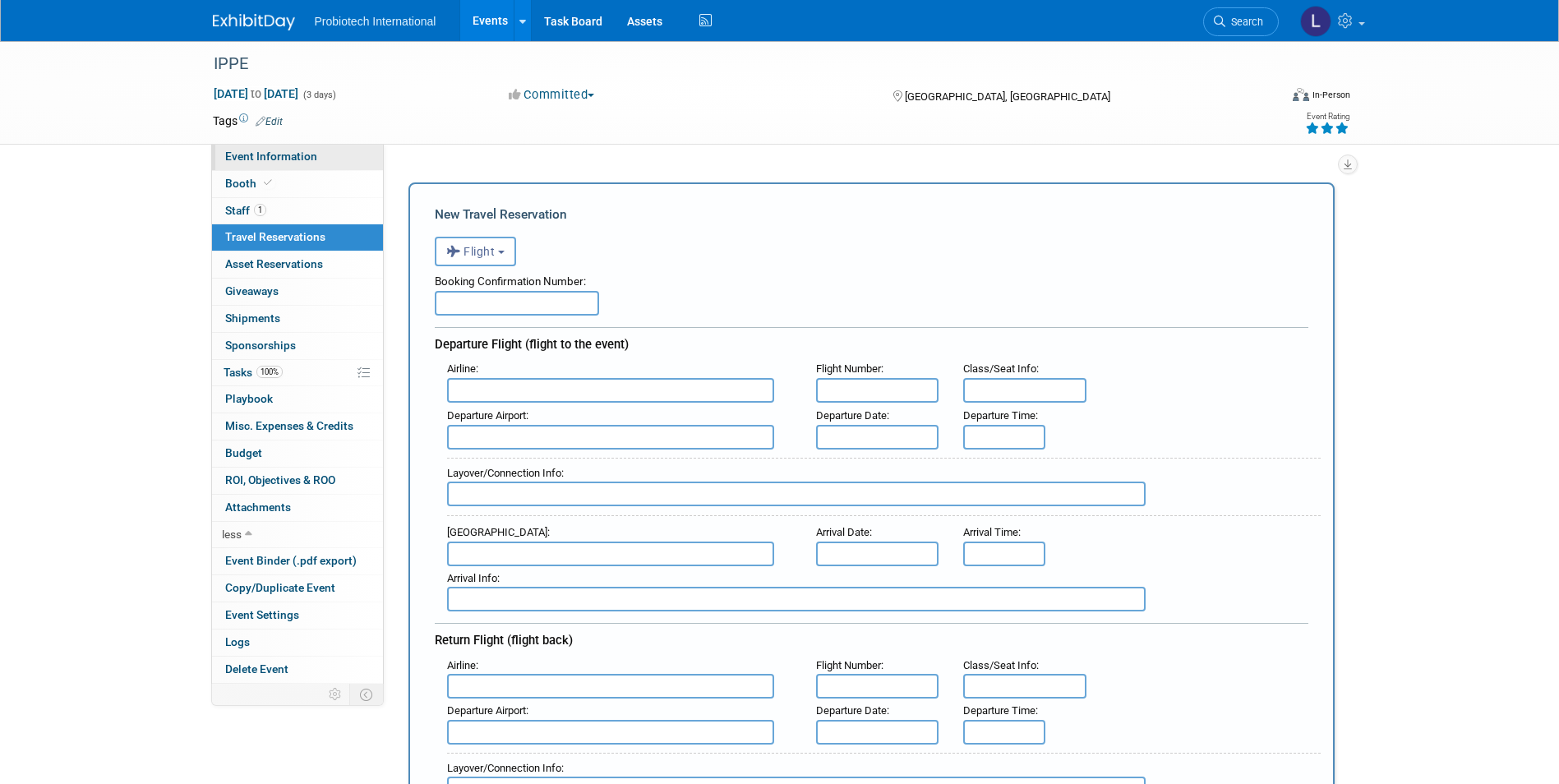
click at [255, 155] on span "Event Information" at bounding box center [271, 156] width 92 height 13
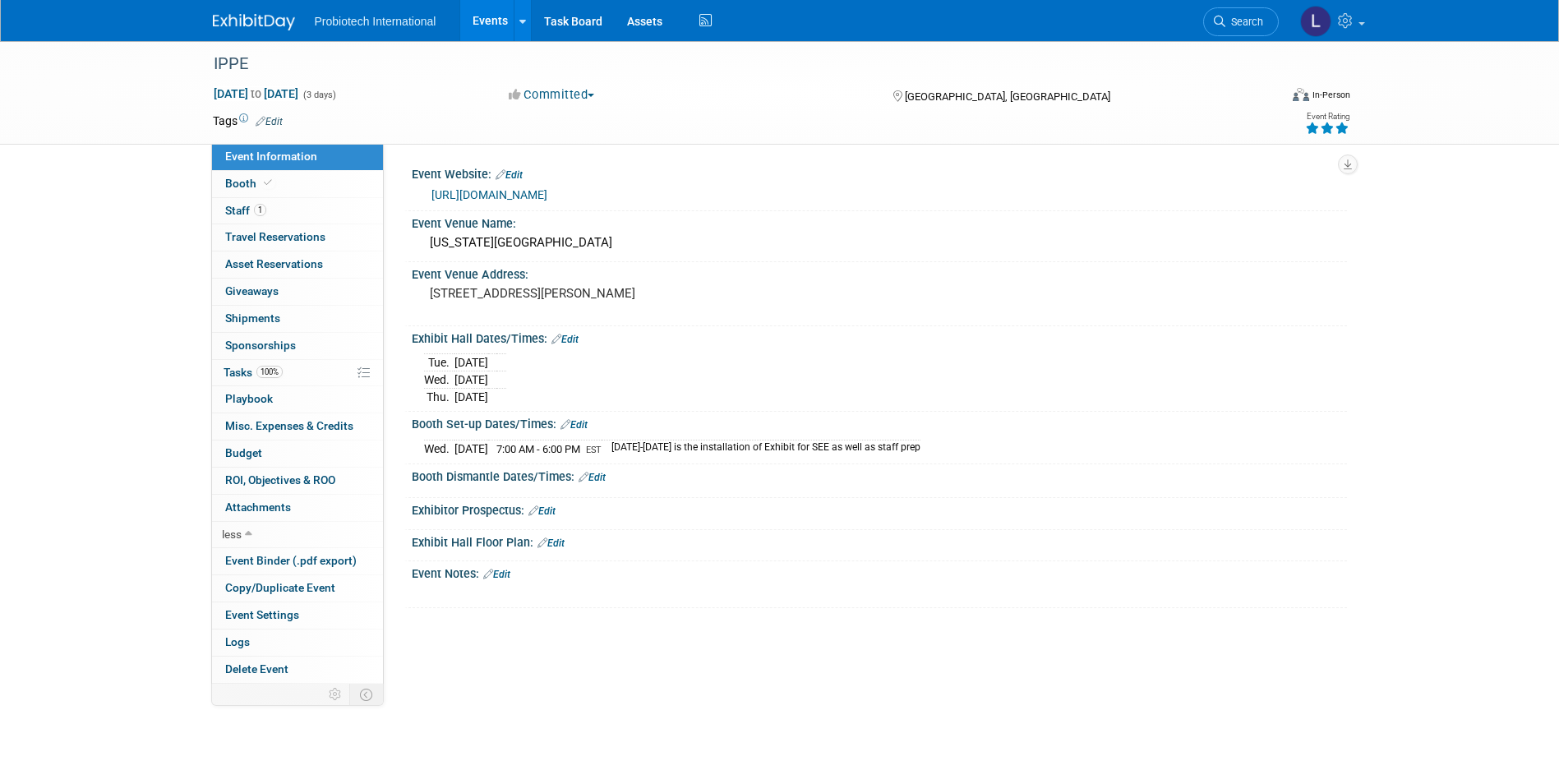
click at [506, 573] on link "Edit" at bounding box center [496, 574] width 27 height 11
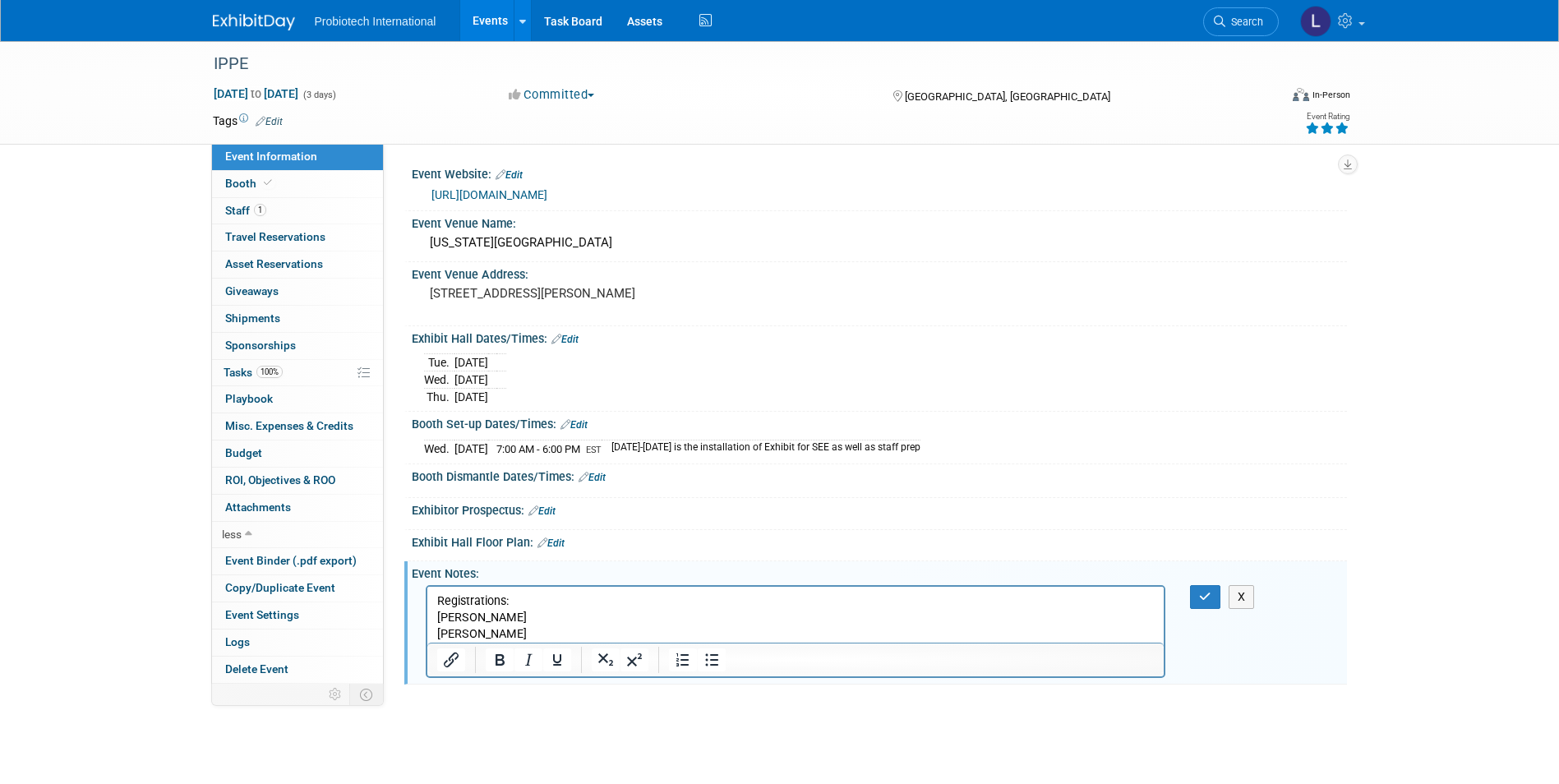
click at [470, 617] on p "[PERSON_NAME]" at bounding box center [796, 616] width 718 height 17
click at [263, 231] on span "Travel Reservations 0" at bounding box center [275, 236] width 100 height 13
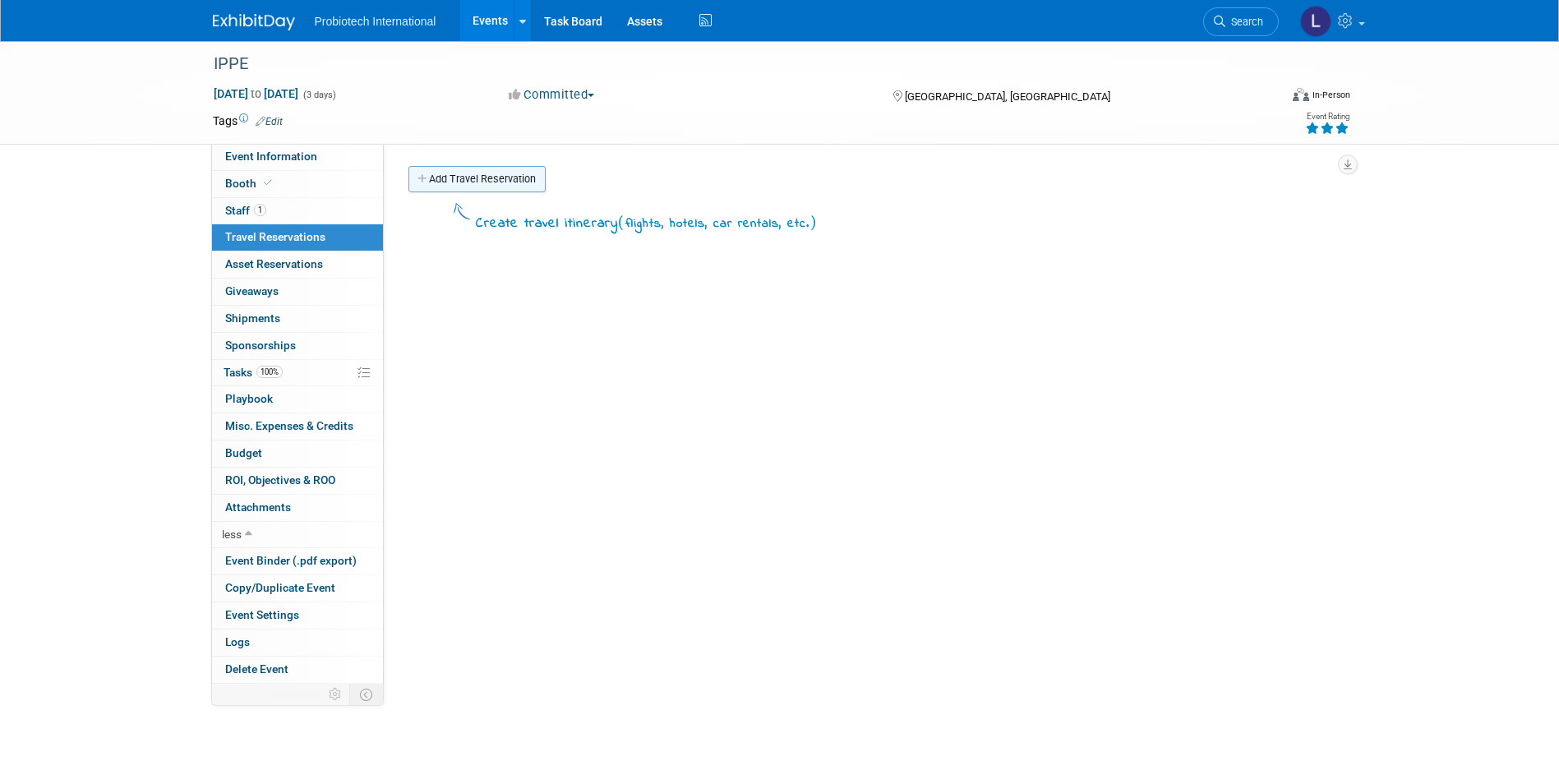
click at [496, 182] on link "Add Travel Reservation" at bounding box center [477, 179] width 137 height 26
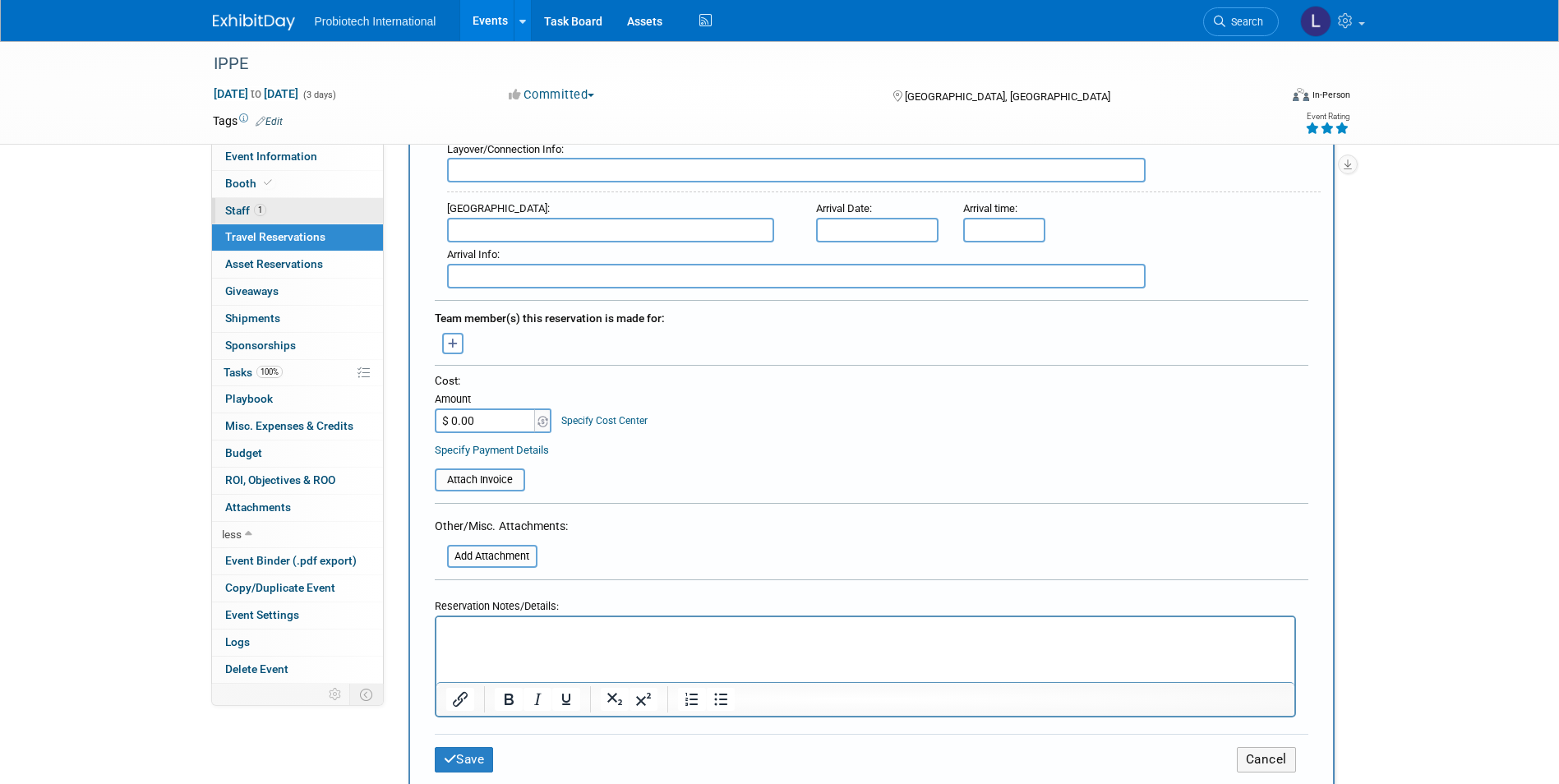
scroll to position [595, 0]
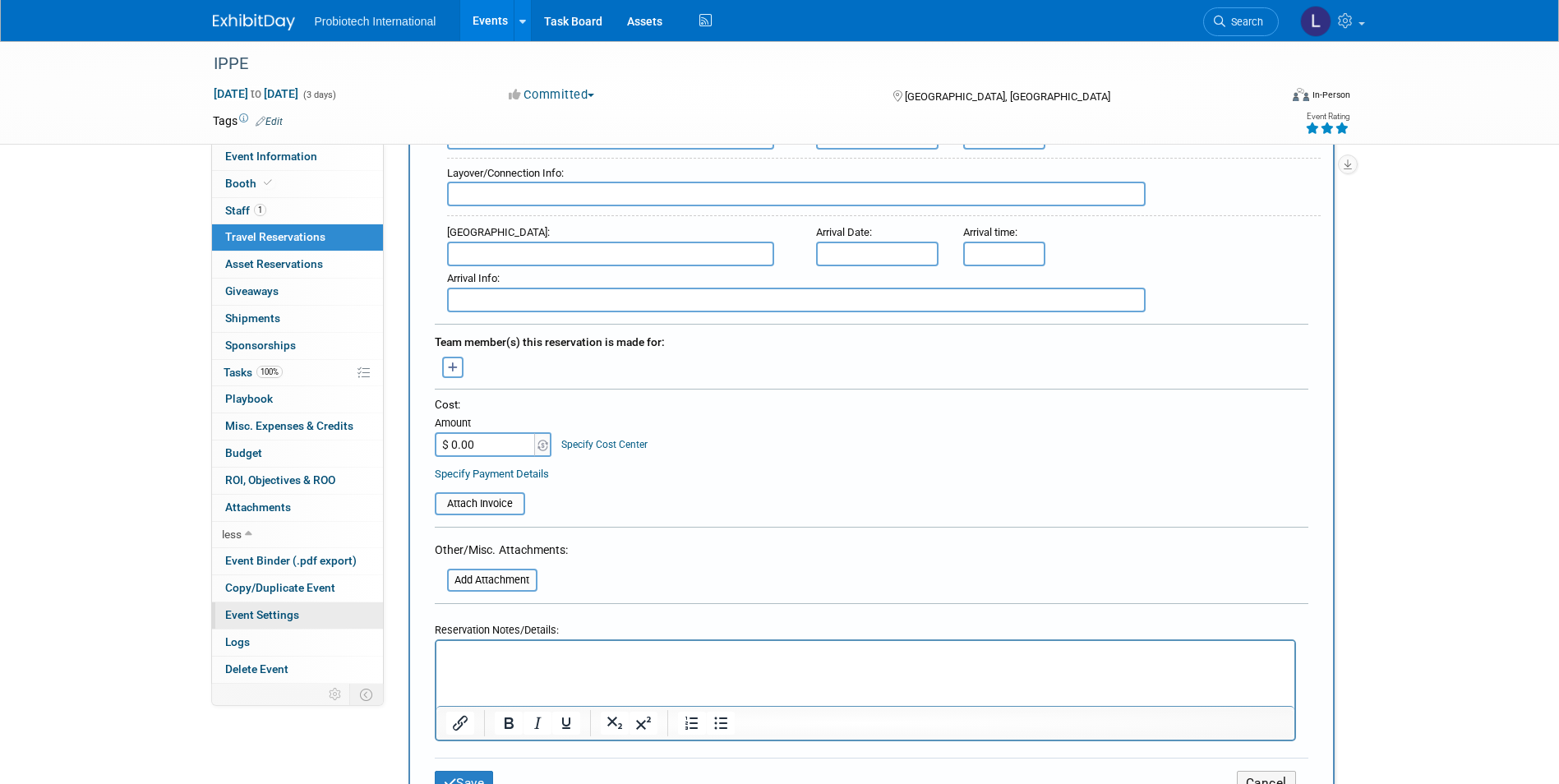
click at [272, 610] on span "Event Settings" at bounding box center [262, 614] width 74 height 13
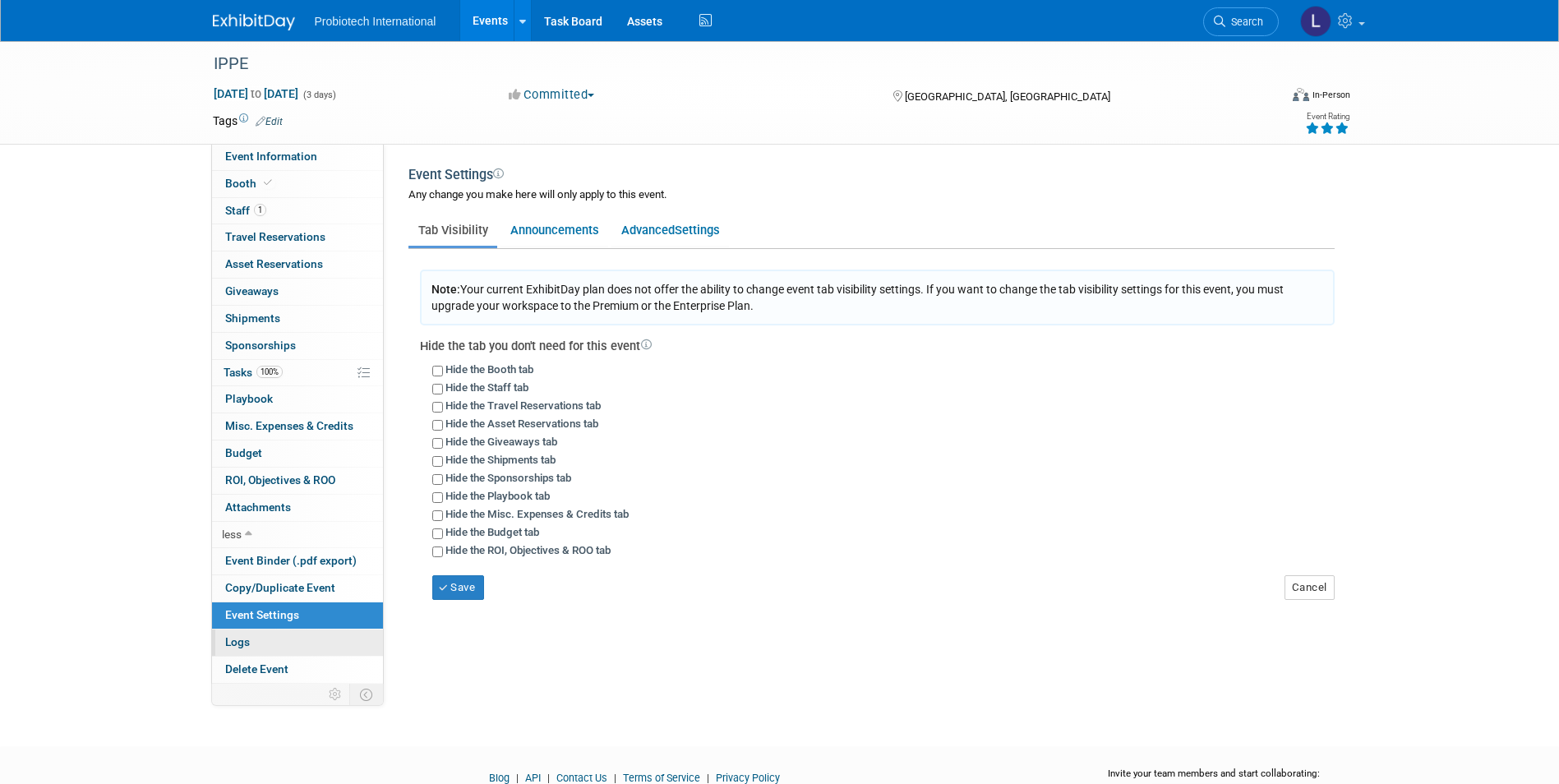
click at [239, 641] on span "Logs" at bounding box center [237, 641] width 24 height 13
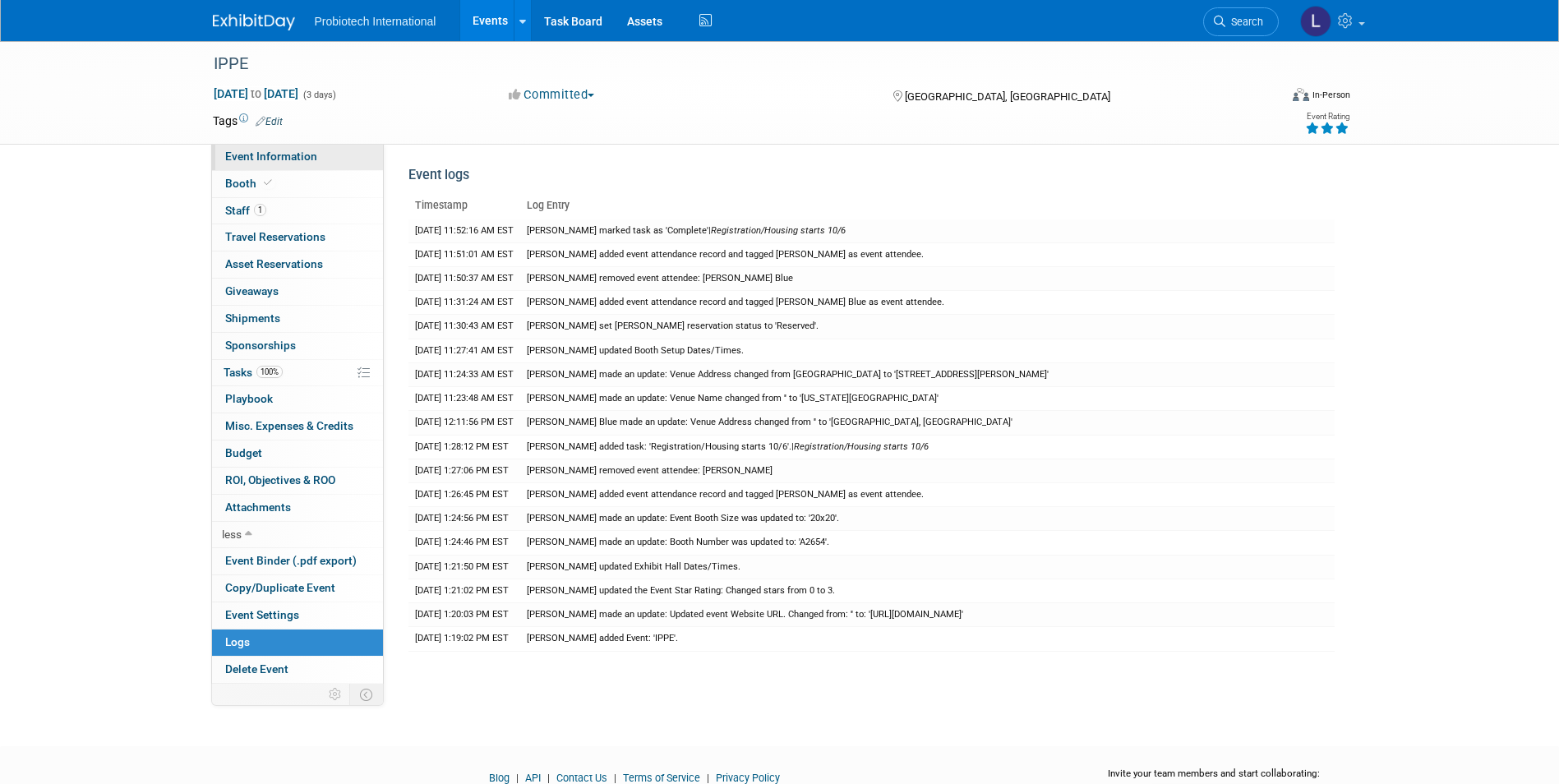
click at [268, 156] on span "Event Information" at bounding box center [271, 156] width 92 height 13
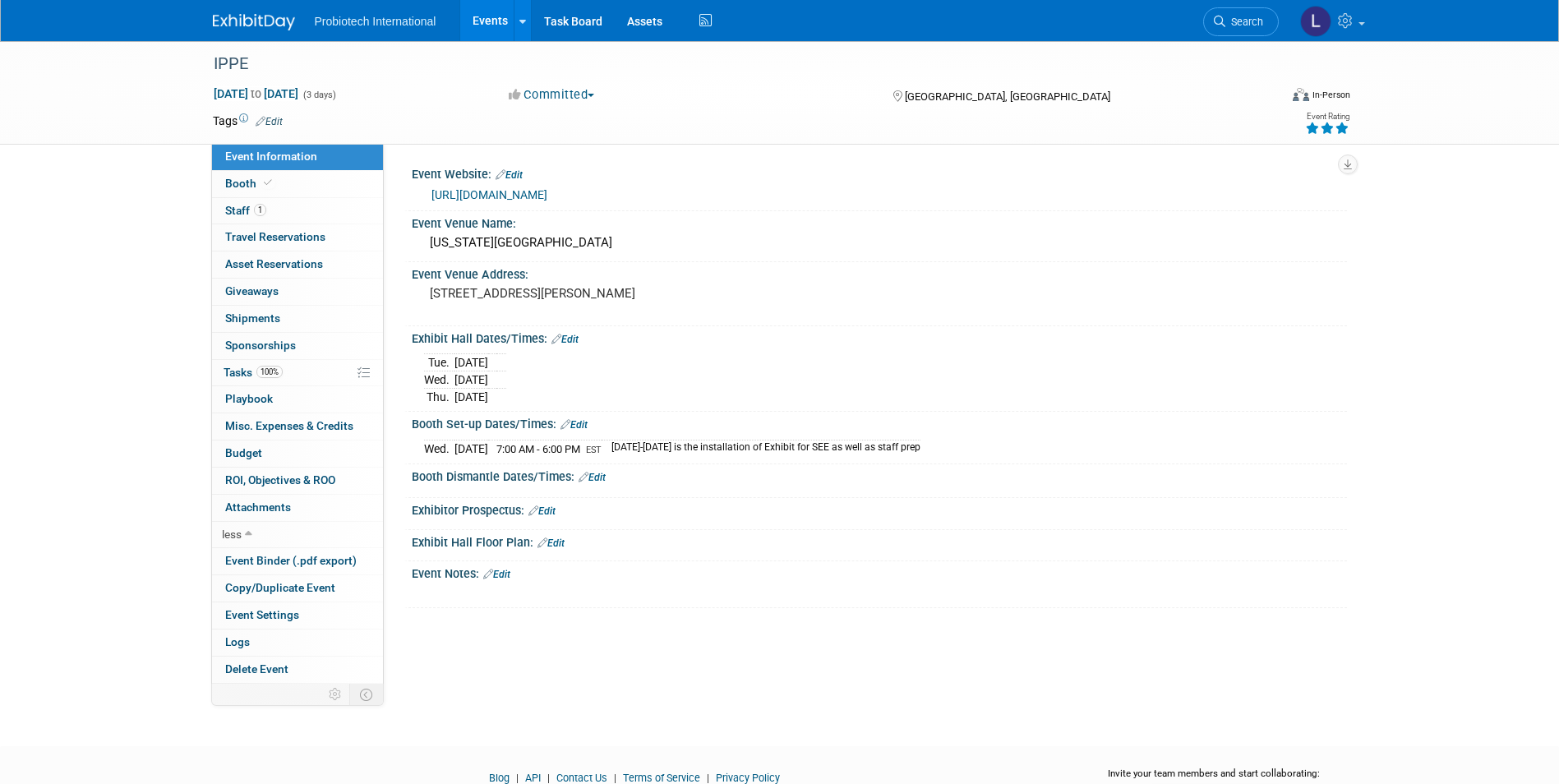
click at [502, 575] on link "Edit" at bounding box center [496, 574] width 27 height 11
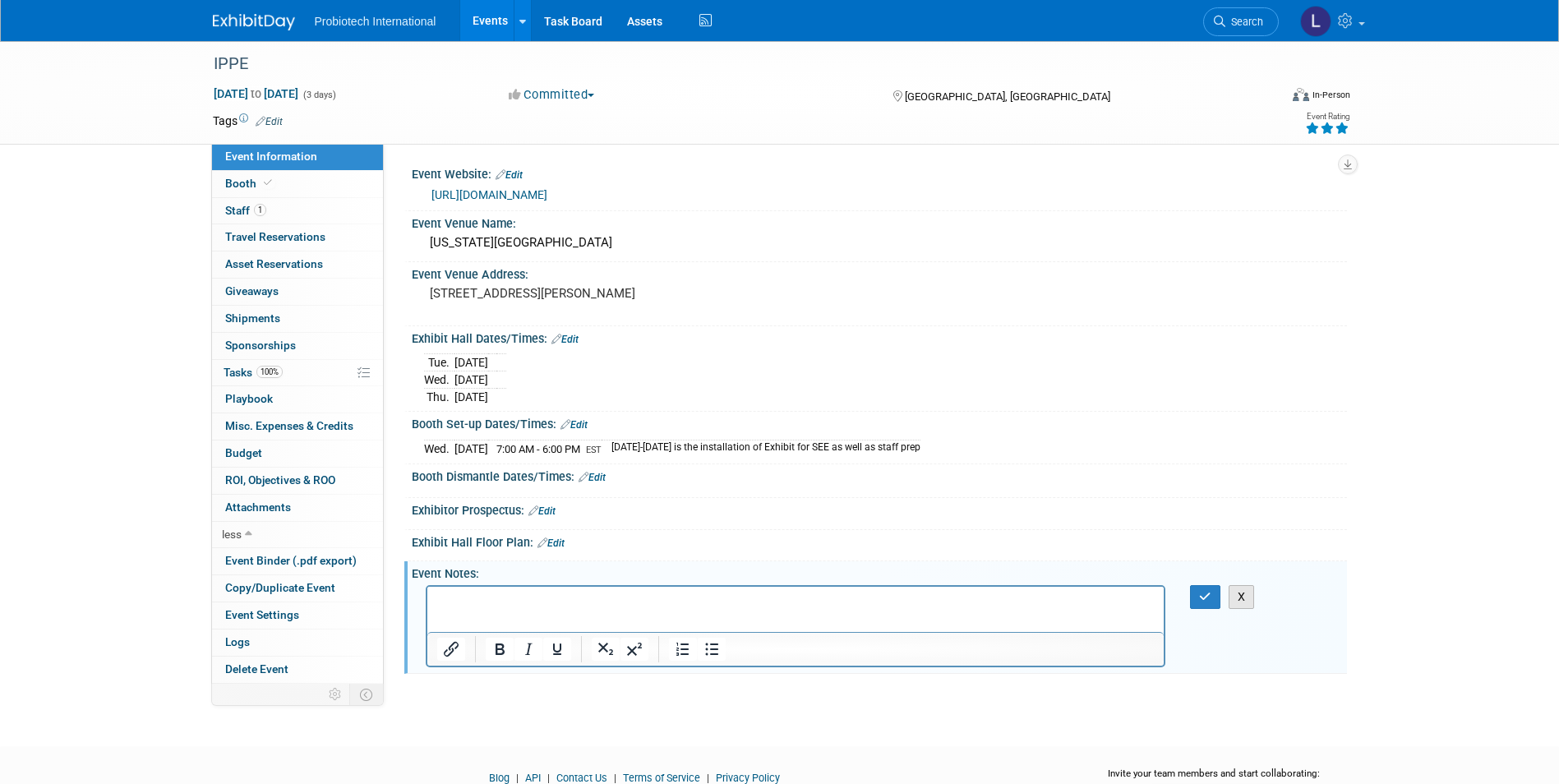
click at [1246, 595] on button "X" at bounding box center [1242, 596] width 26 height 23
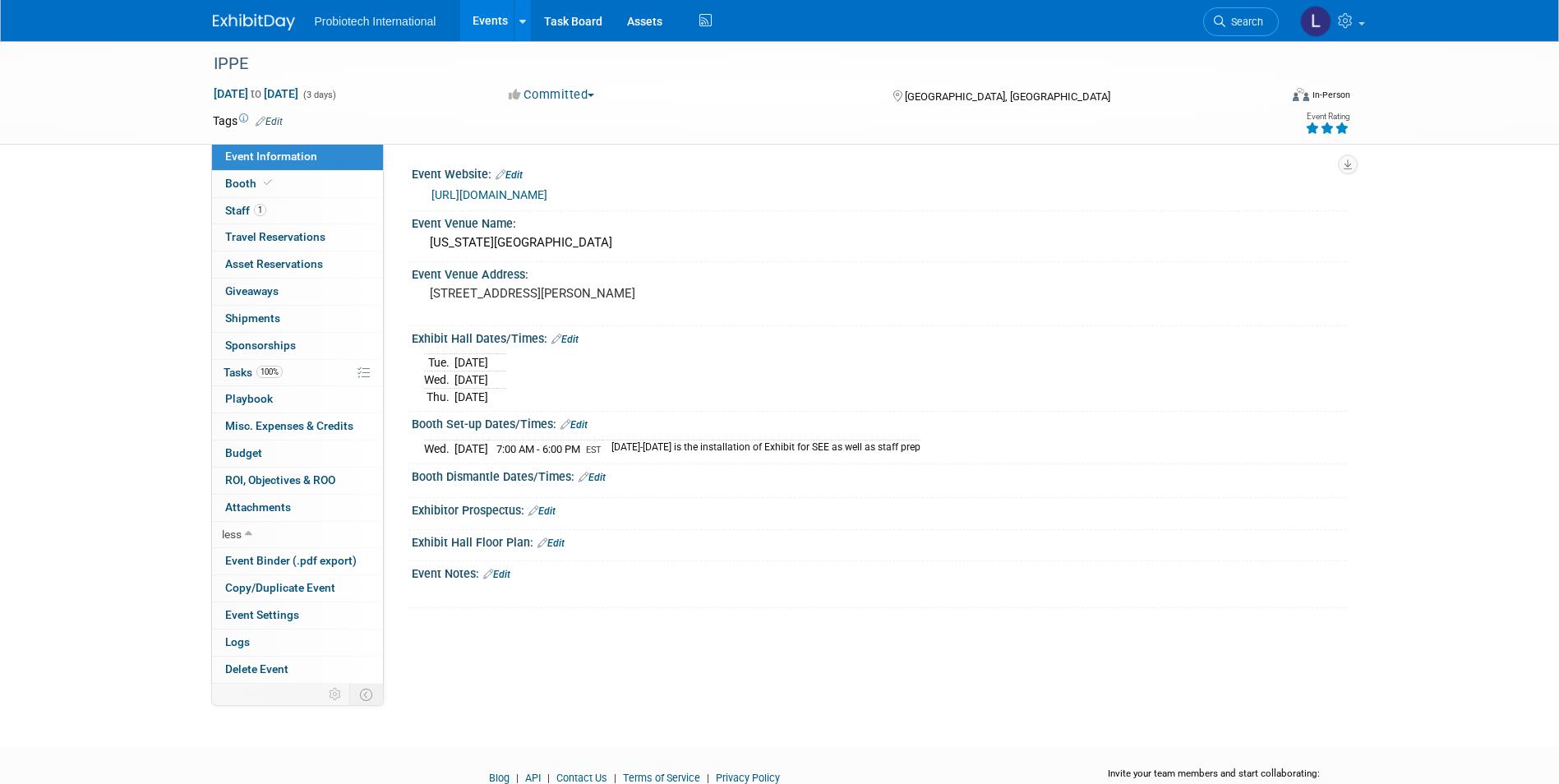
click at [503, 568] on link "Edit" at bounding box center [496, 574] width 27 height 11
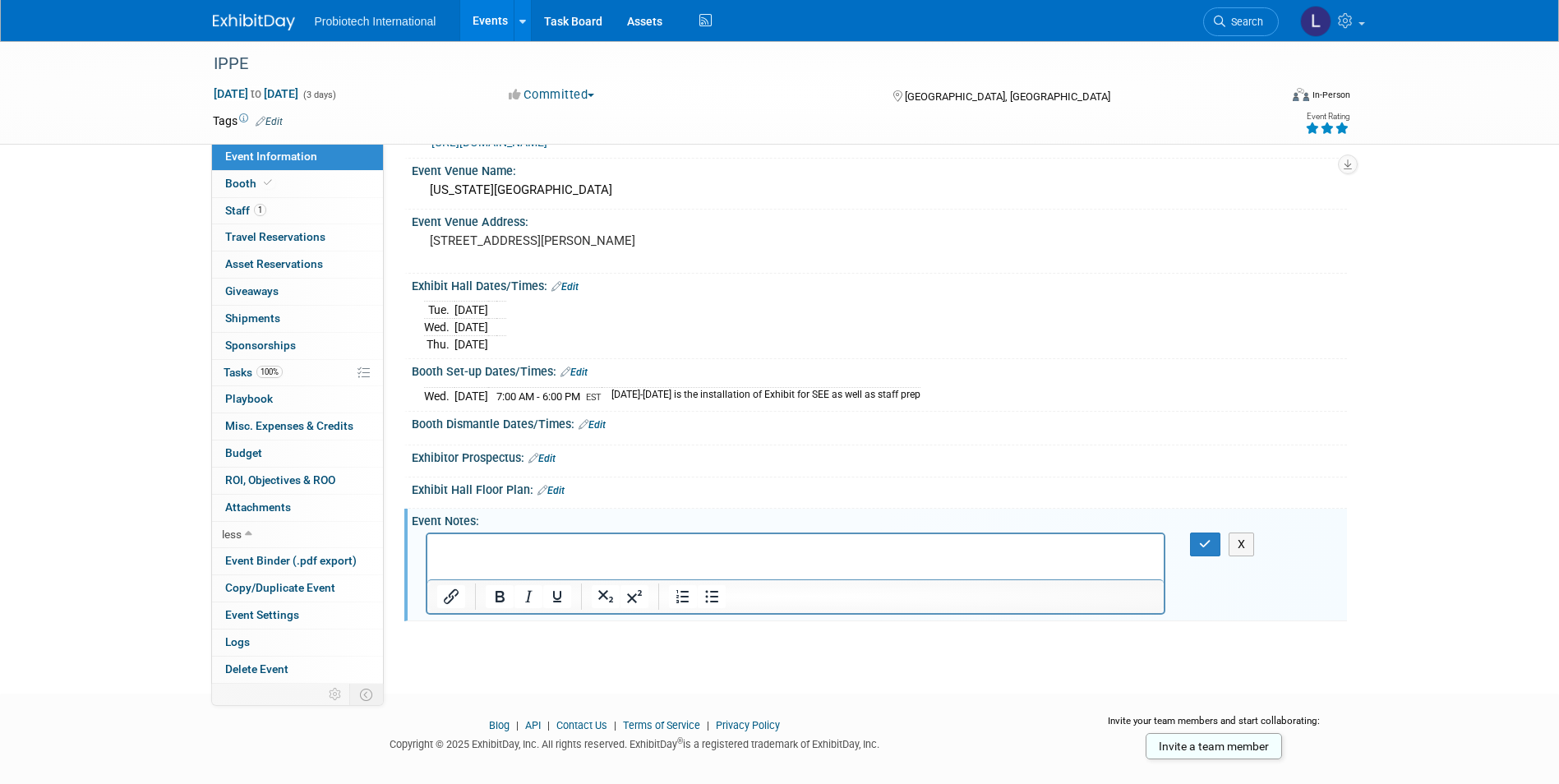
scroll to position [77, 0]
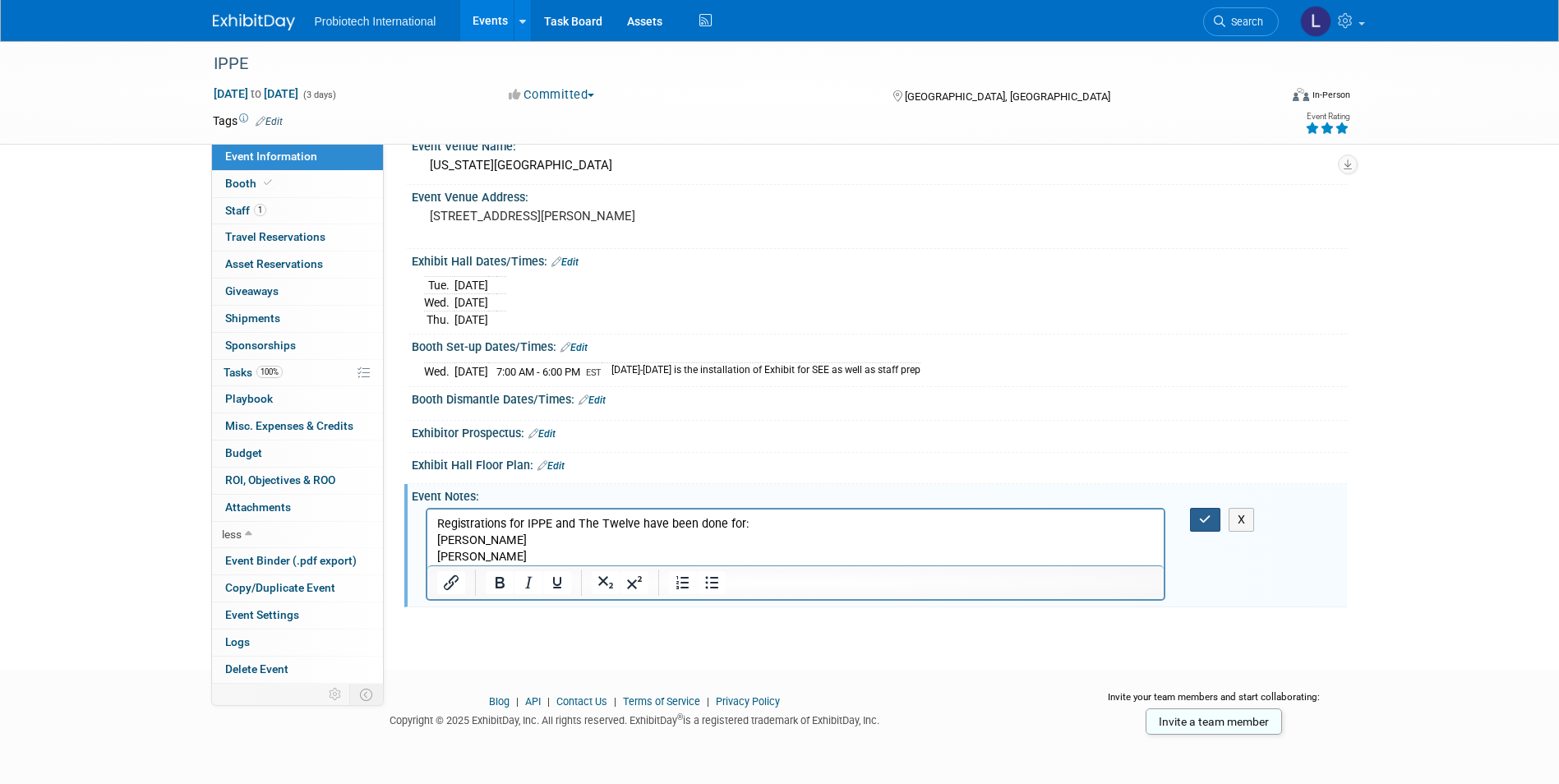
click at [1205, 517] on icon "button" at bounding box center [1205, 519] width 12 height 11
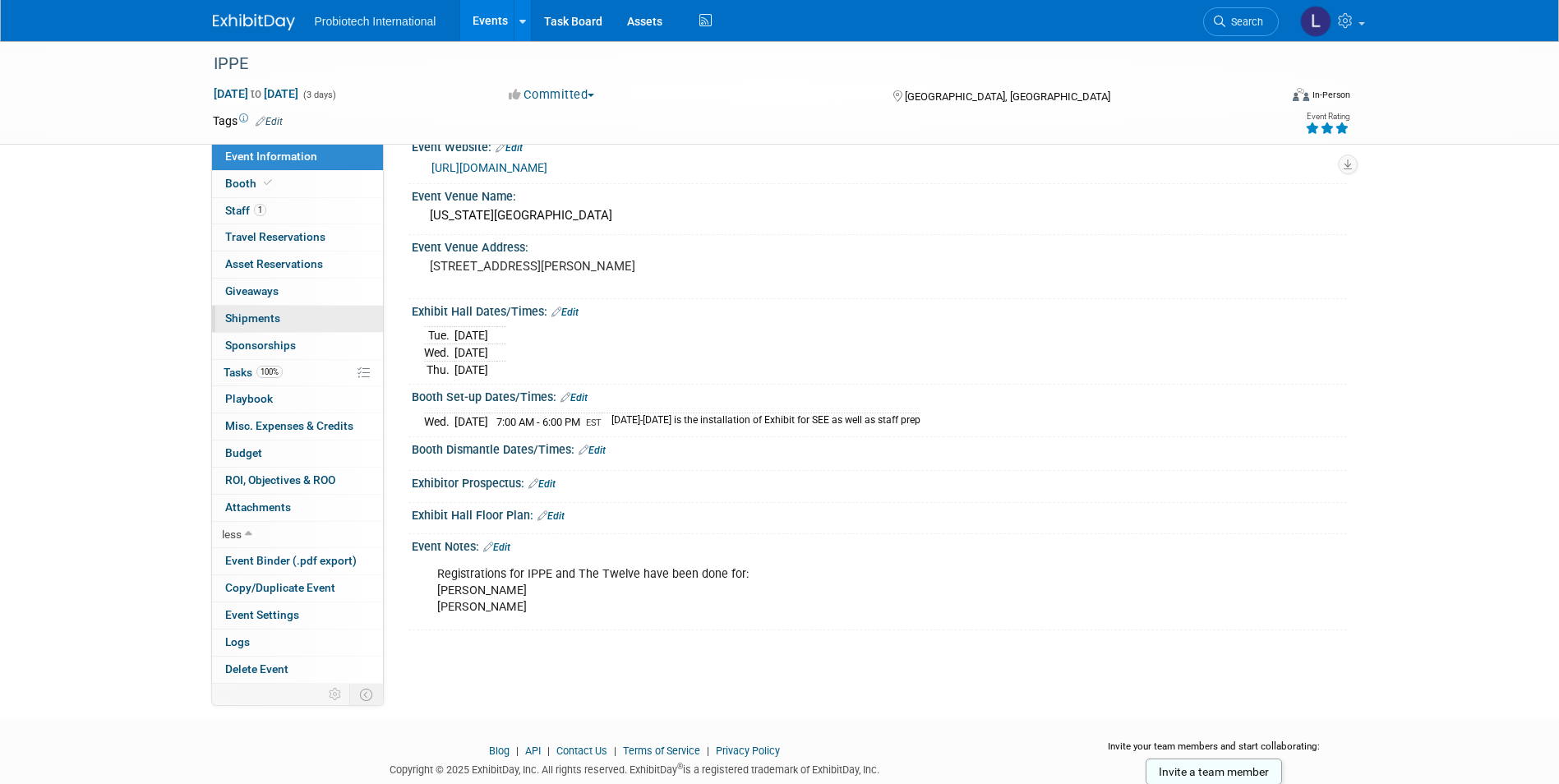
scroll to position [0, 0]
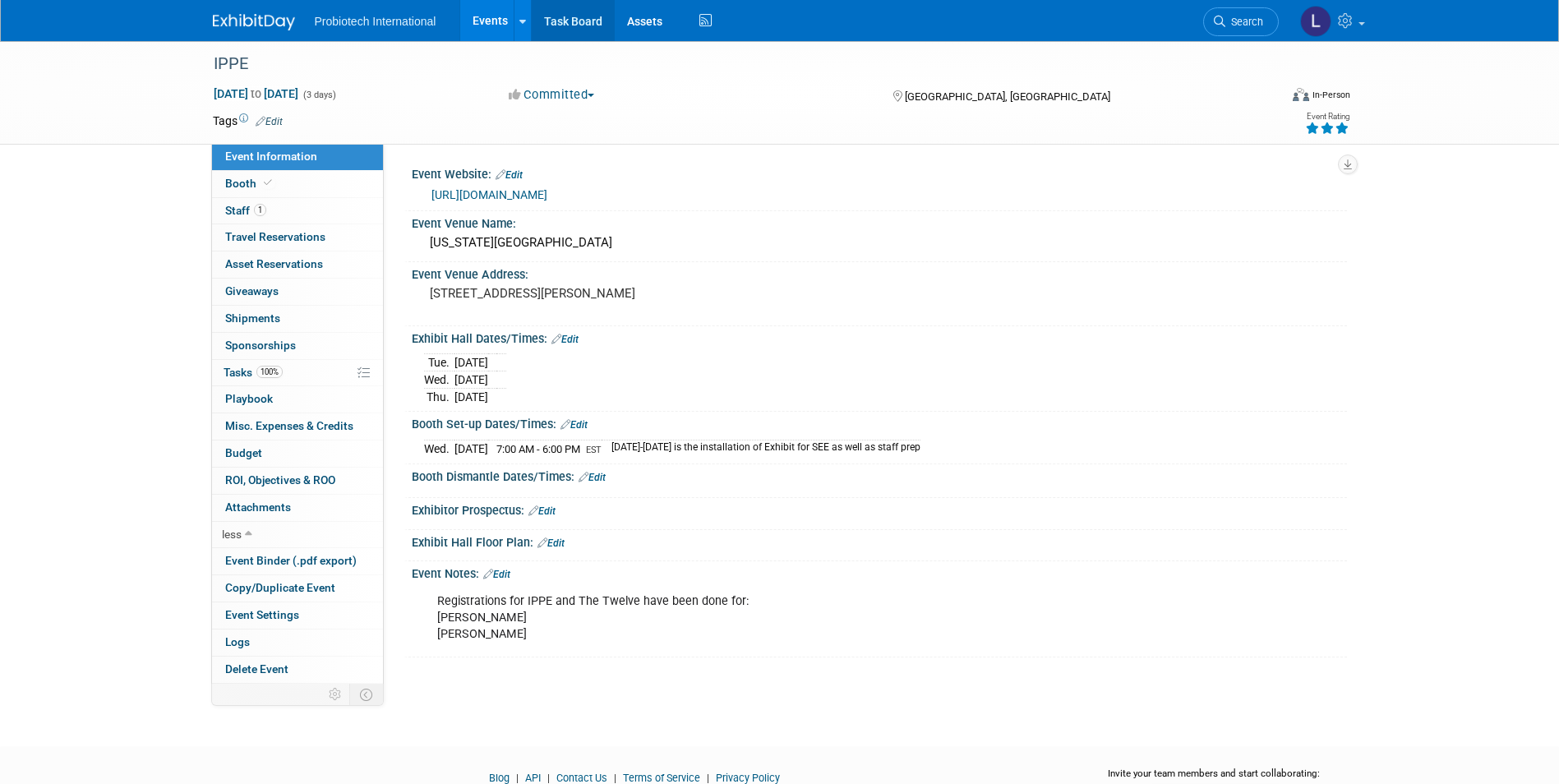
click at [583, 19] on link "Task Board" at bounding box center [573, 20] width 83 height 41
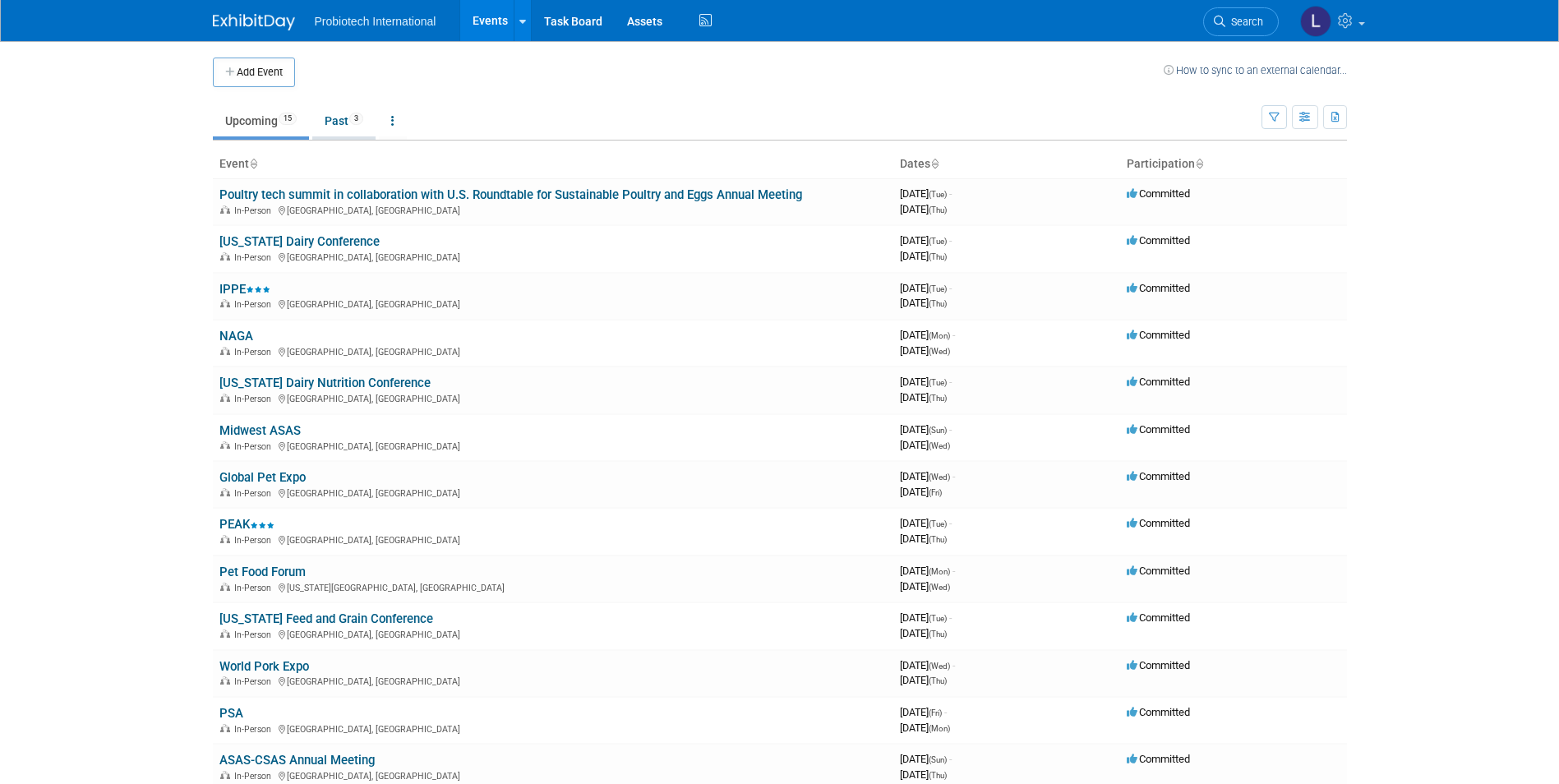
click at [357, 120] on span "3" at bounding box center [356, 118] width 14 height 12
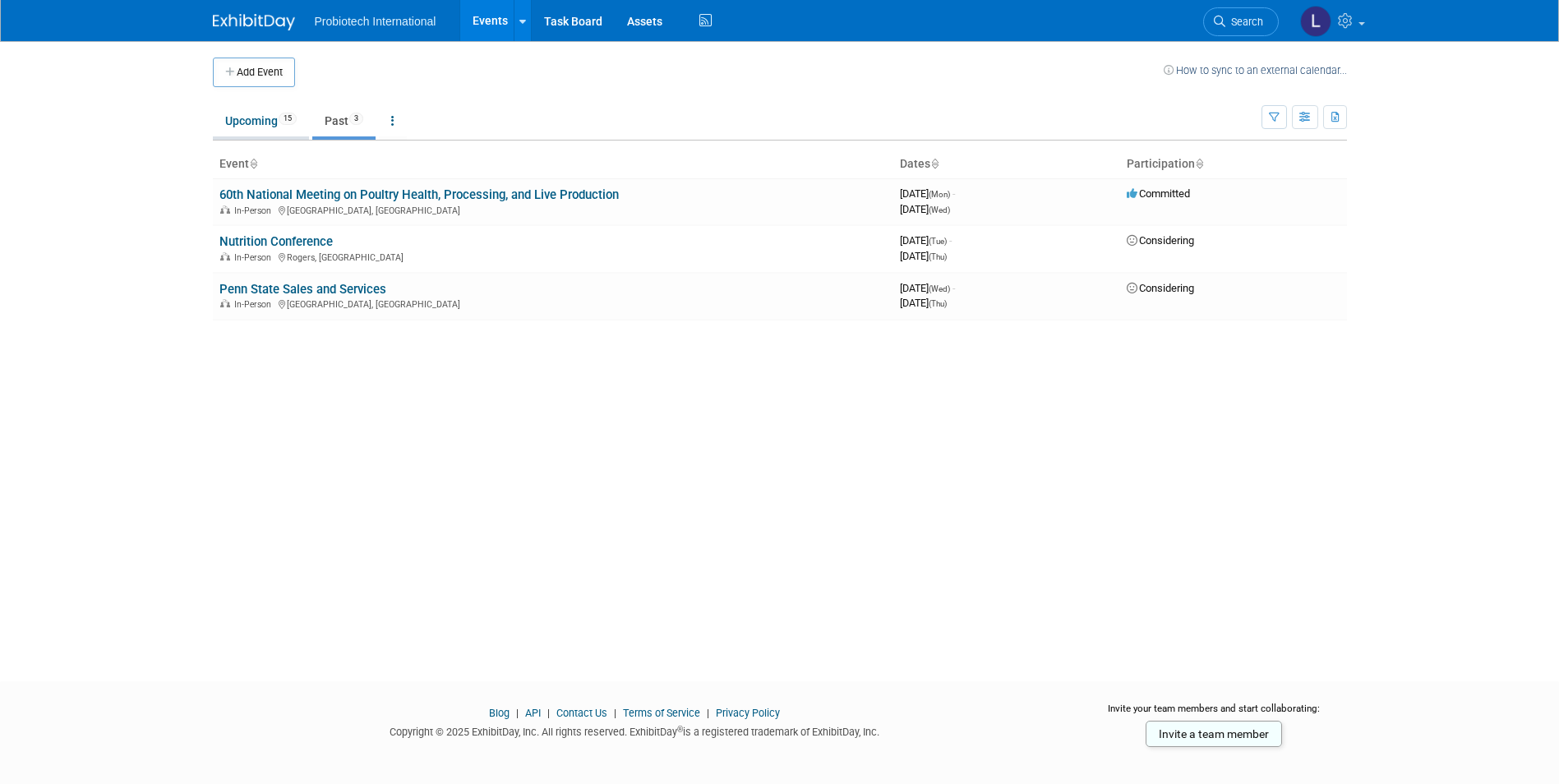
click at [239, 118] on link "Upcoming 15" at bounding box center [261, 121] width 97 height 31
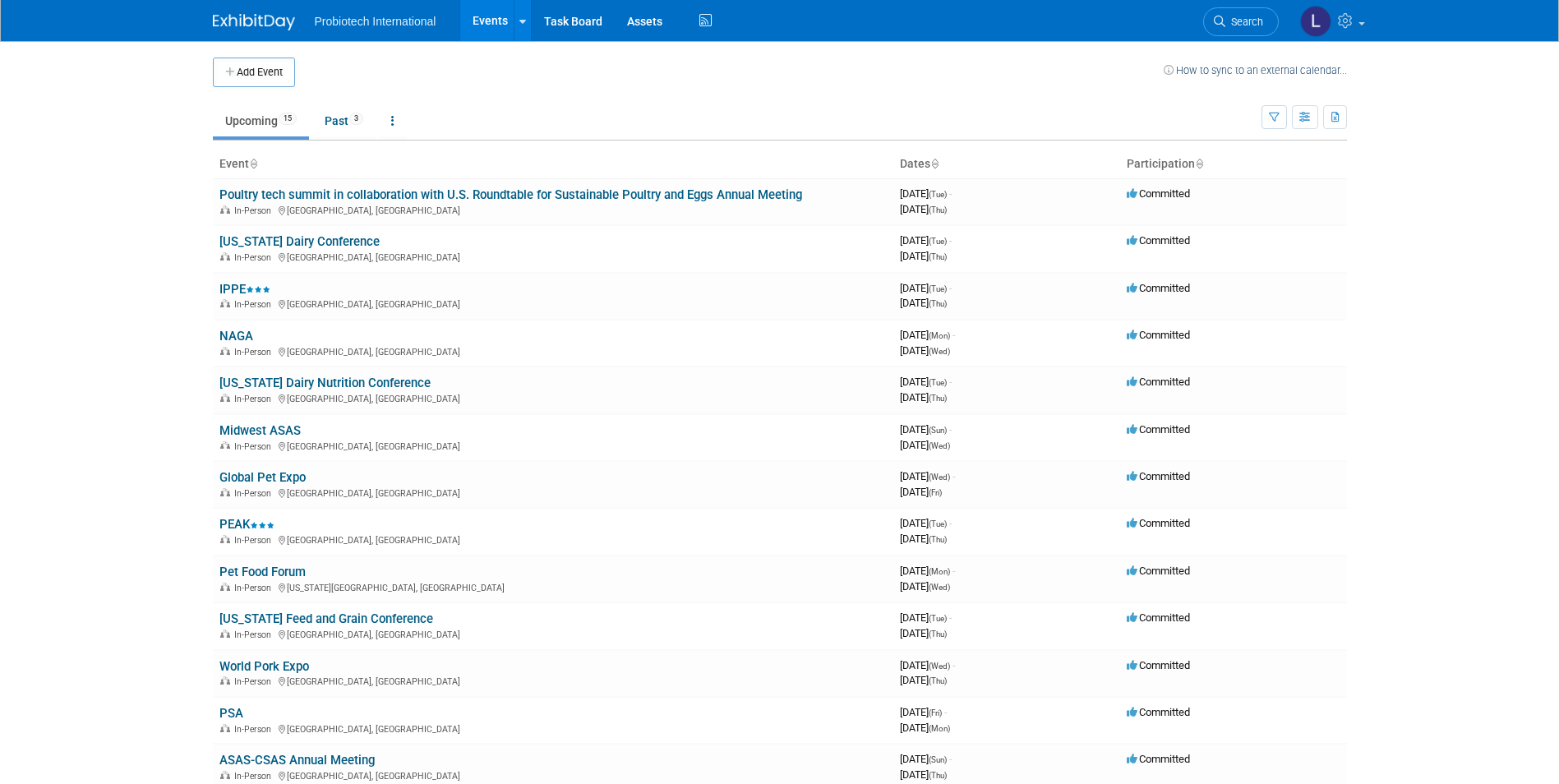
click at [485, 27] on link "Events" at bounding box center [490, 20] width 60 height 41
click at [573, 26] on link "Task Board" at bounding box center [573, 20] width 83 height 41
click at [276, 292] on td "IPPE In-Person [GEOGRAPHIC_DATA], [GEOGRAPHIC_DATA]" at bounding box center [553, 296] width 681 height 47
click at [231, 284] on link "IPPE" at bounding box center [244, 289] width 51 height 15
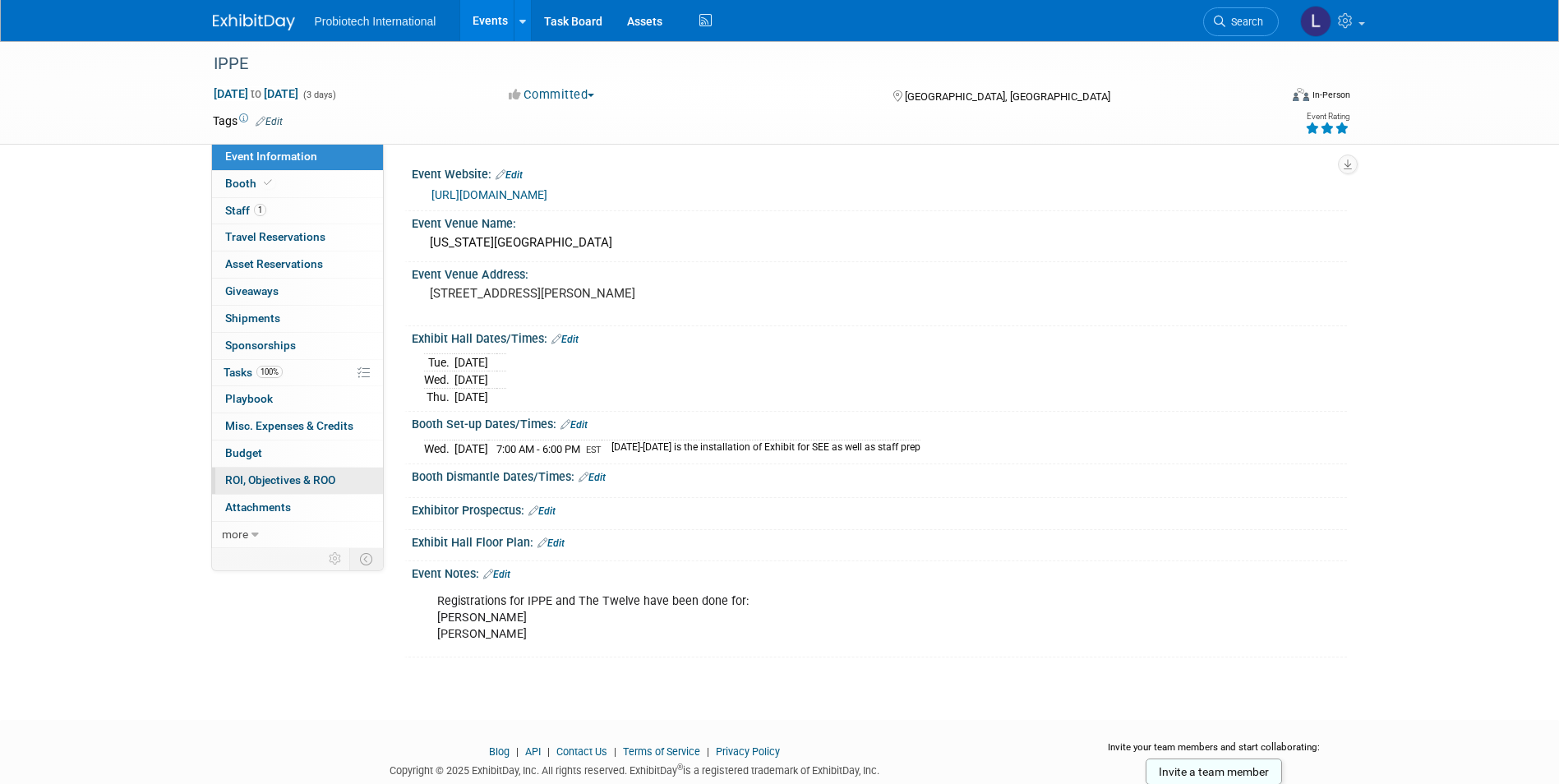
click at [267, 479] on span "ROI, Objectives & ROO 0" at bounding box center [280, 479] width 110 height 13
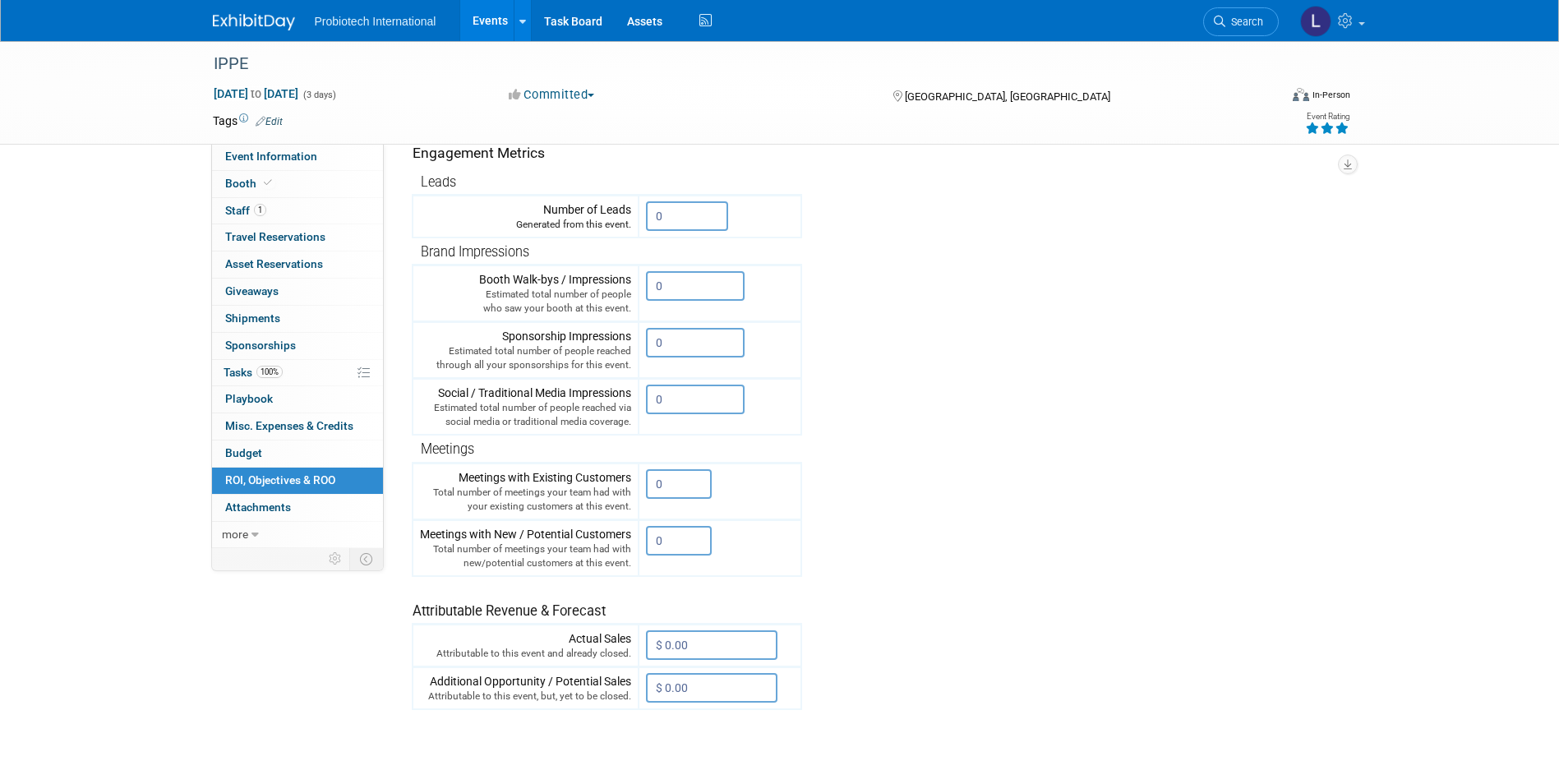
scroll to position [83, 0]
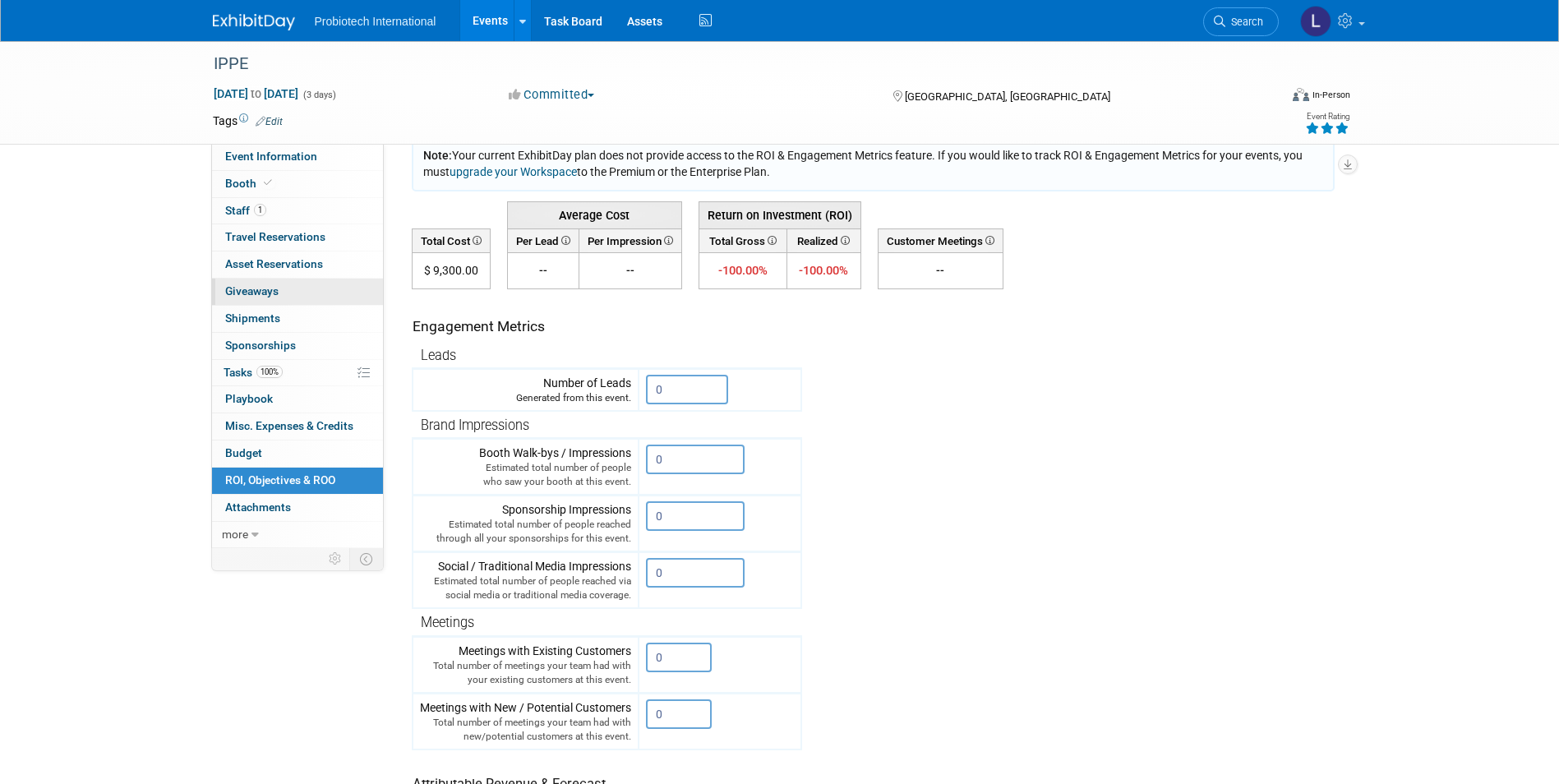
click at [261, 286] on span "Giveaways 0" at bounding box center [251, 290] width 53 height 13
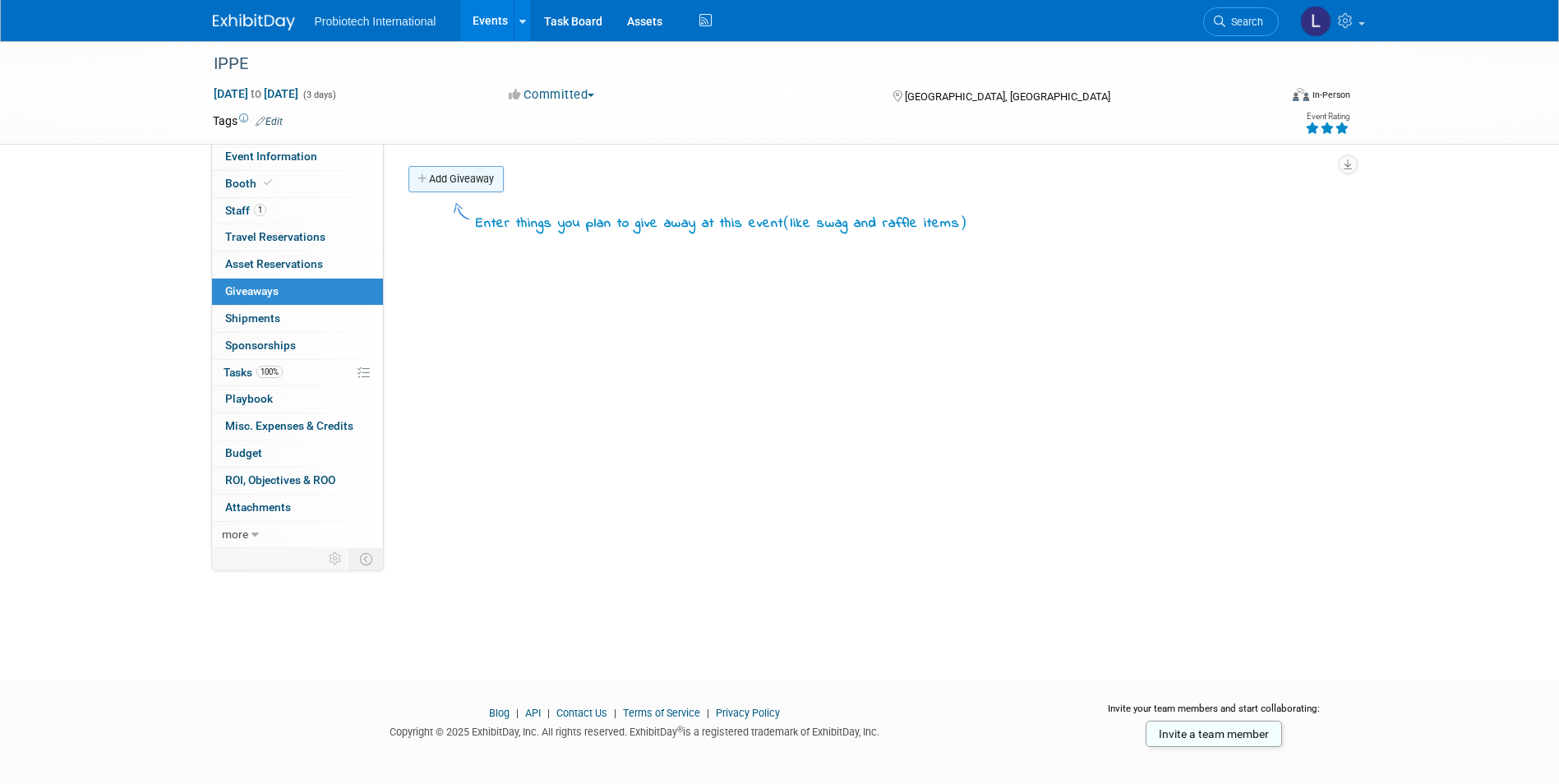
click at [463, 175] on link "Add Giveaway" at bounding box center [456, 179] width 96 height 26
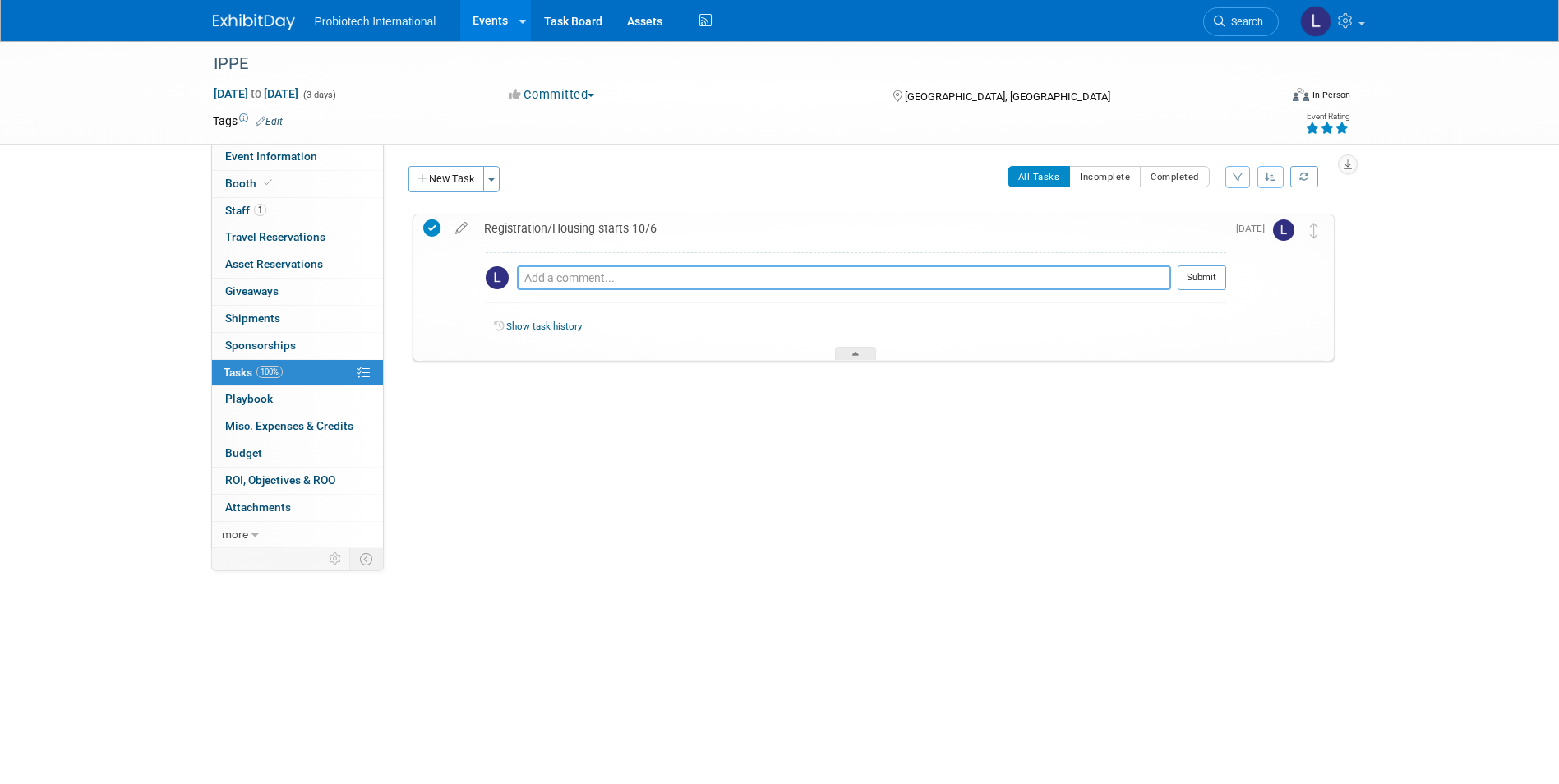
click at [546, 280] on textarea at bounding box center [844, 277] width 654 height 24
type textarea "Ivan and Bertrand have been registered for IPPE and The Twelve"
click at [1210, 272] on button "Submit" at bounding box center [1202, 277] width 49 height 24
